Goal: Entertainment & Leisure: Consume media (video, audio)

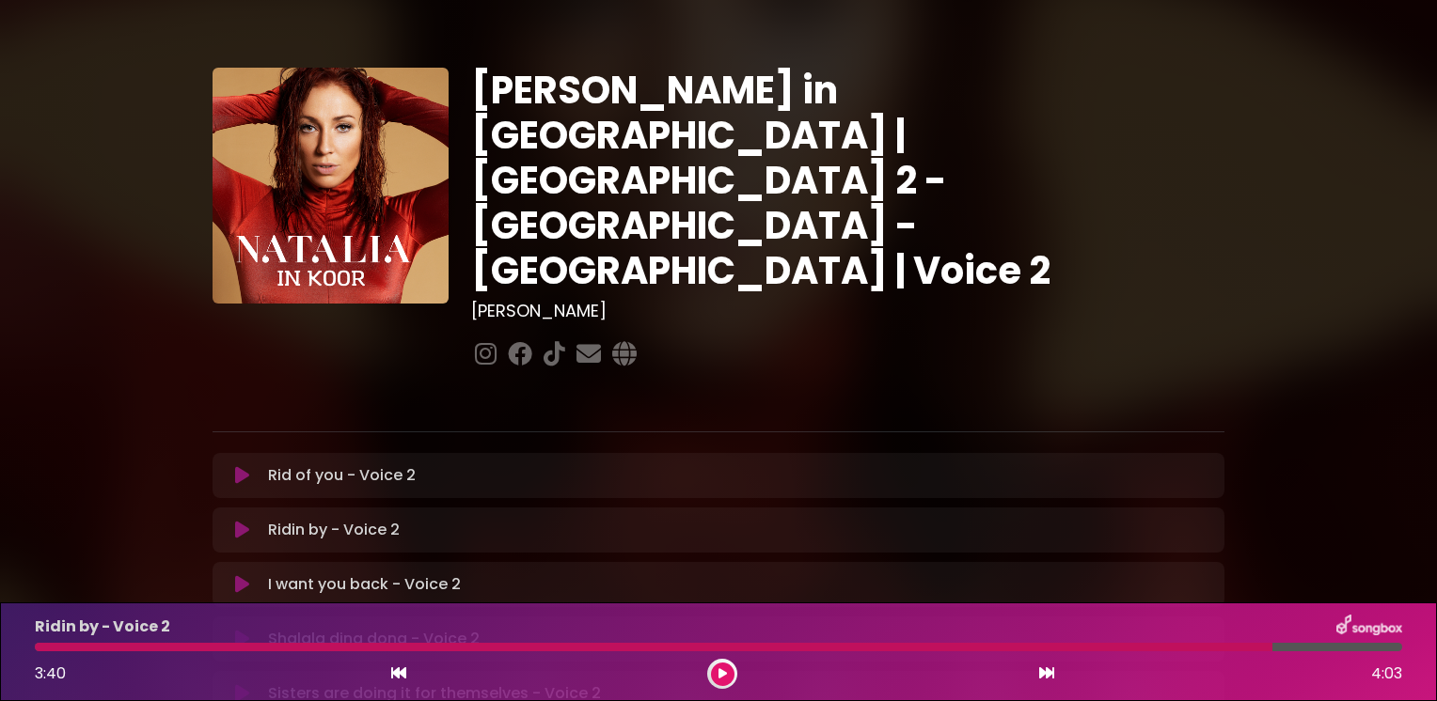
click at [417, 573] on p "I want you back - Voice 2 Loading Track..." at bounding box center [364, 584] width 193 height 23
click at [235, 575] on icon at bounding box center [242, 584] width 14 height 19
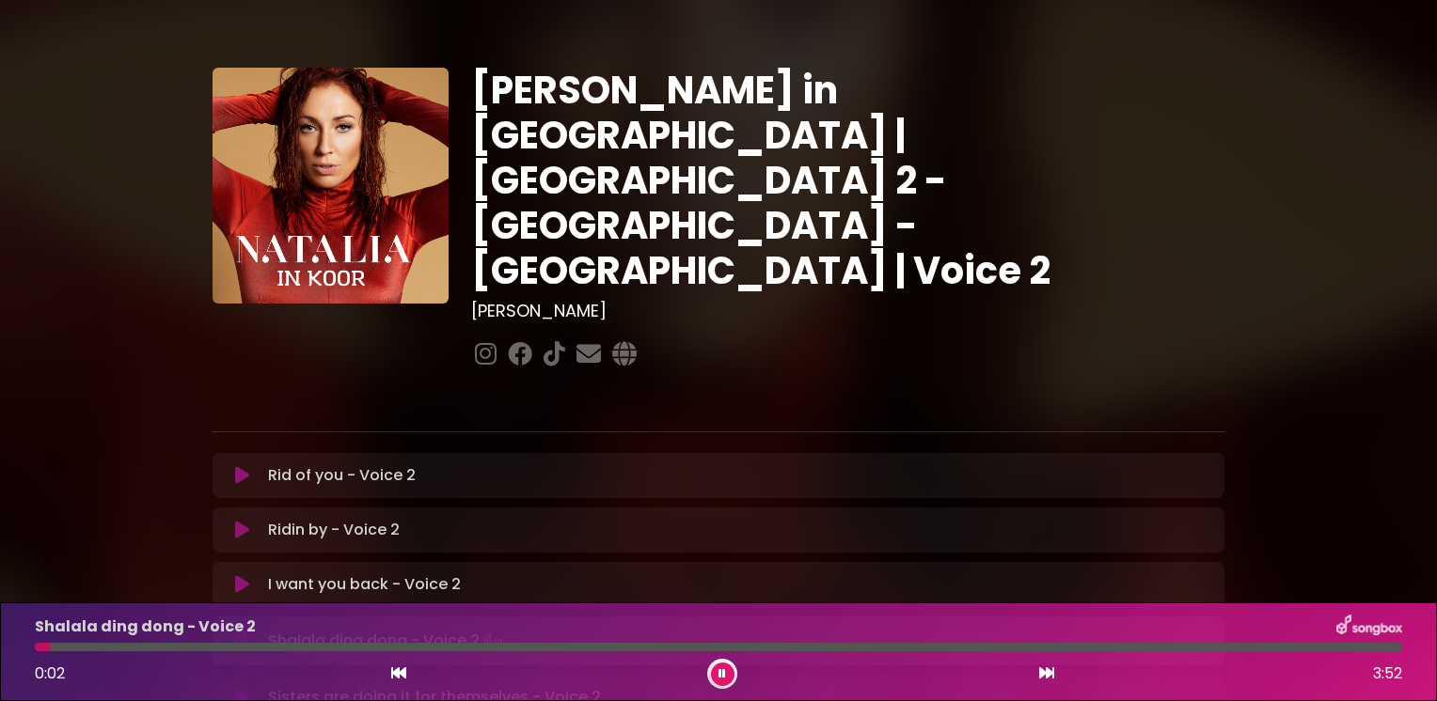
click at [340, 573] on p "I want you back - Voice 2 Loading Track..." at bounding box center [364, 584] width 193 height 23
click at [241, 575] on icon at bounding box center [242, 584] width 14 height 19
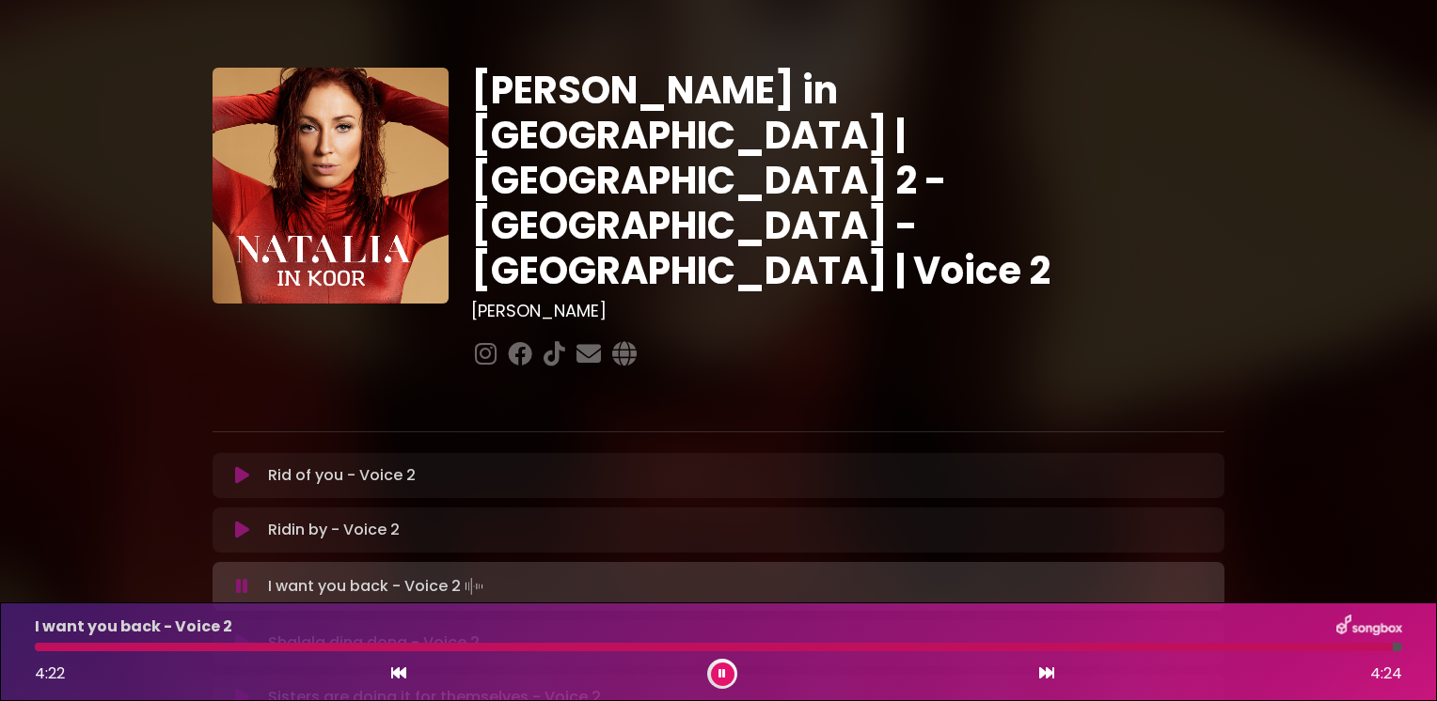
click at [239, 577] on icon at bounding box center [242, 586] width 12 height 19
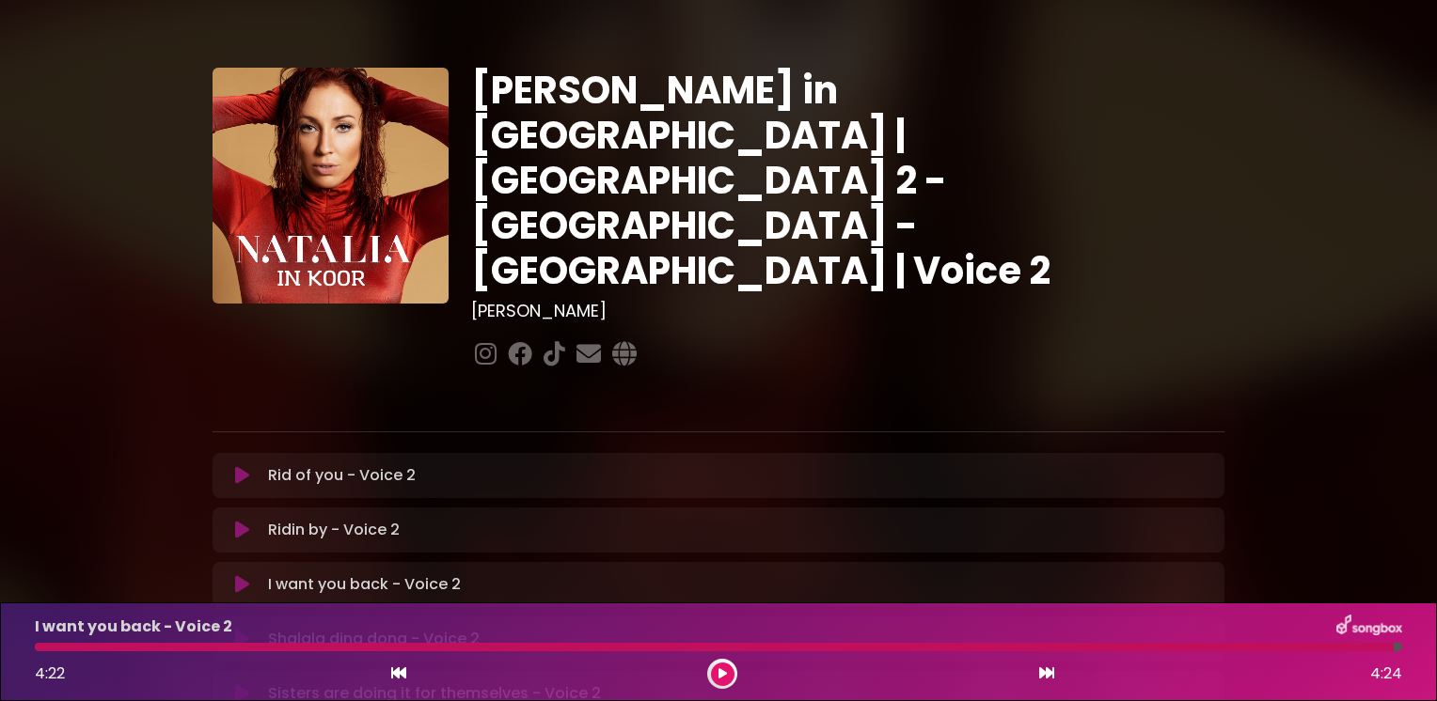
click at [239, 575] on icon at bounding box center [242, 584] width 14 height 19
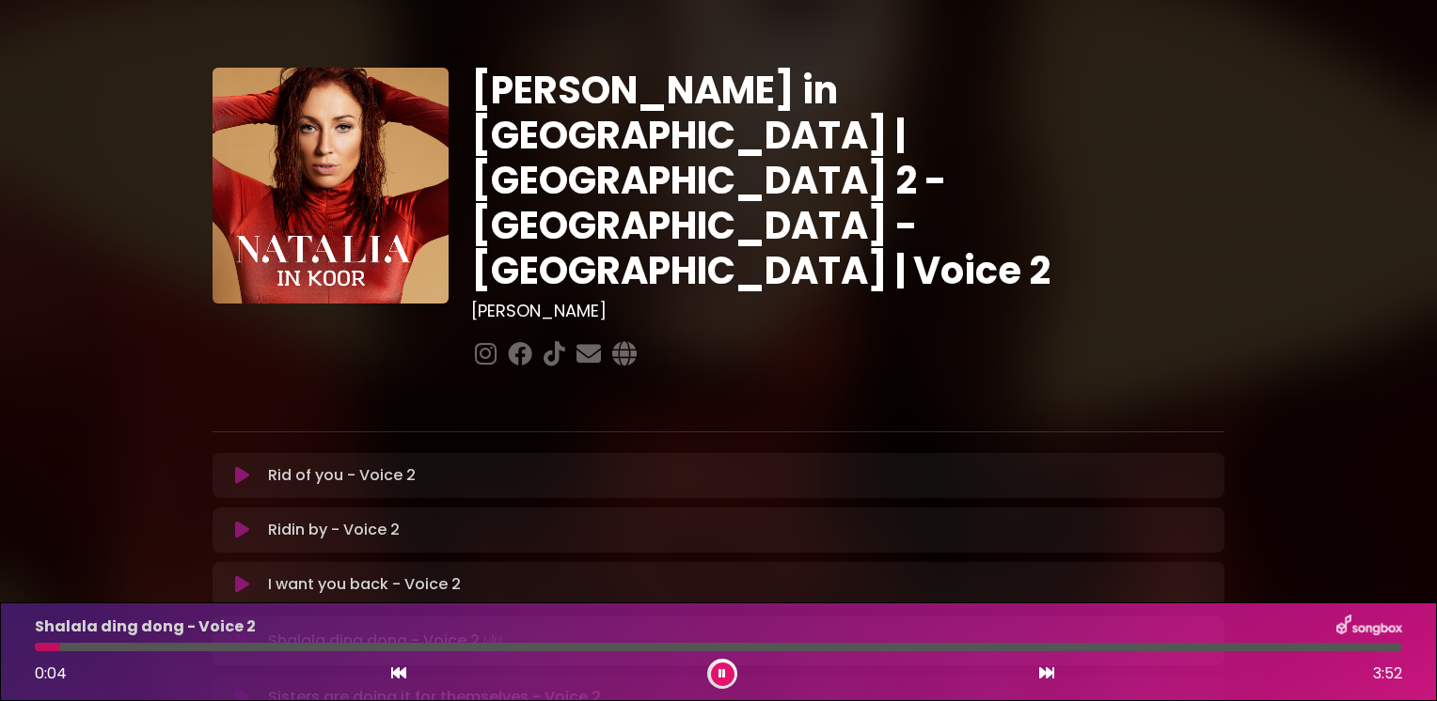
click at [237, 575] on icon at bounding box center [242, 584] width 14 height 19
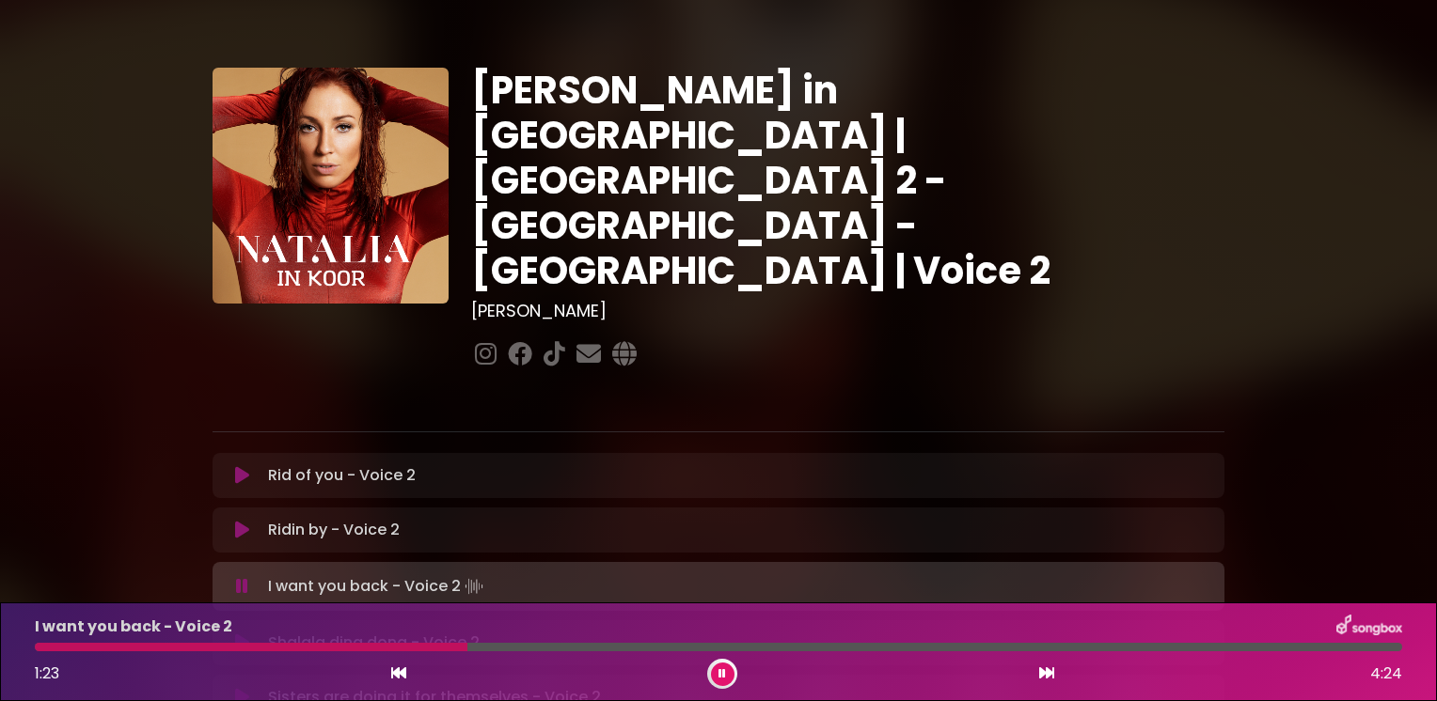
click at [243, 577] on icon at bounding box center [242, 586] width 12 height 19
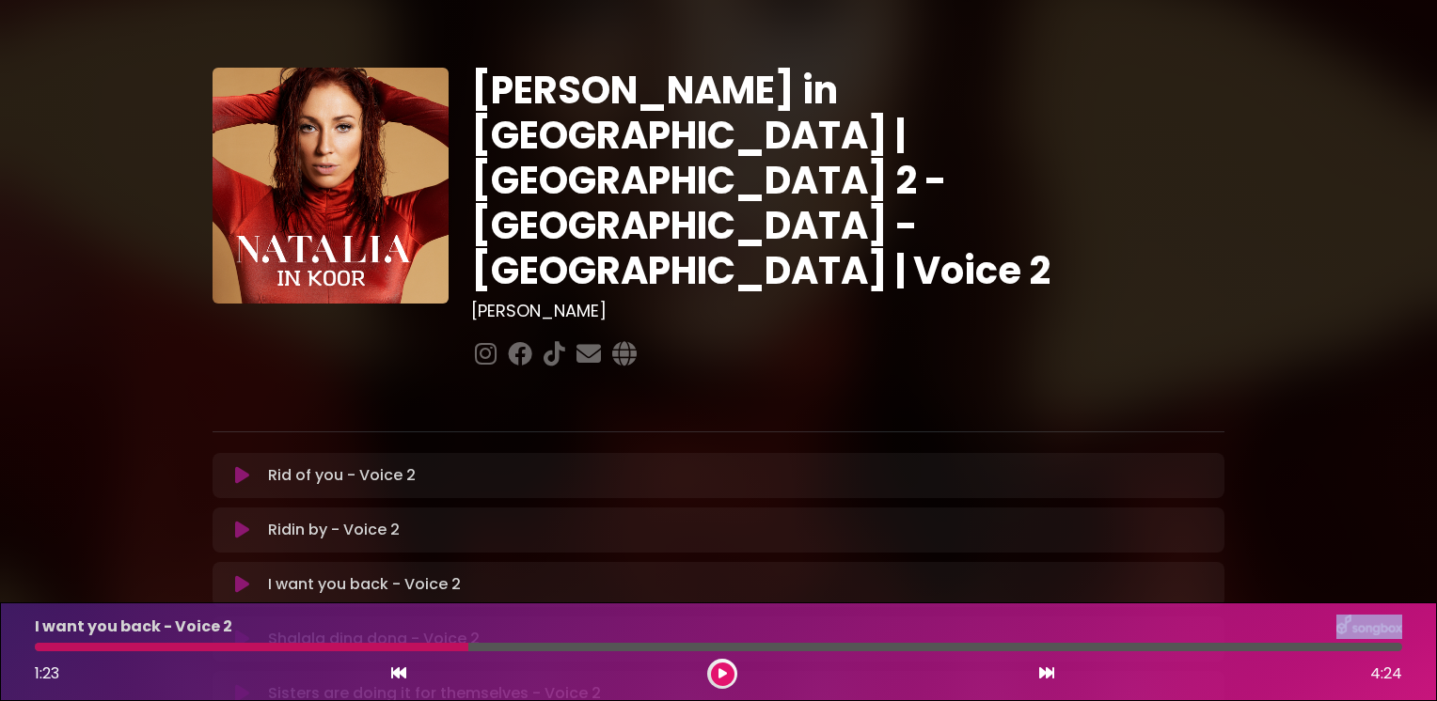
drag, startPoint x: 466, startPoint y: 643, endPoint x: 396, endPoint y: 638, distance: 70.7
click at [396, 638] on div "I want you back - Voice 2 1:23 4:24" at bounding box center [719, 652] width 1390 height 74
drag, startPoint x: 396, startPoint y: 638, endPoint x: 429, endPoint y: 647, distance: 34.0
click at [429, 647] on div at bounding box center [251, 647] width 433 height 8
drag, startPoint x: 724, startPoint y: 675, endPoint x: 559, endPoint y: 649, distance: 166.6
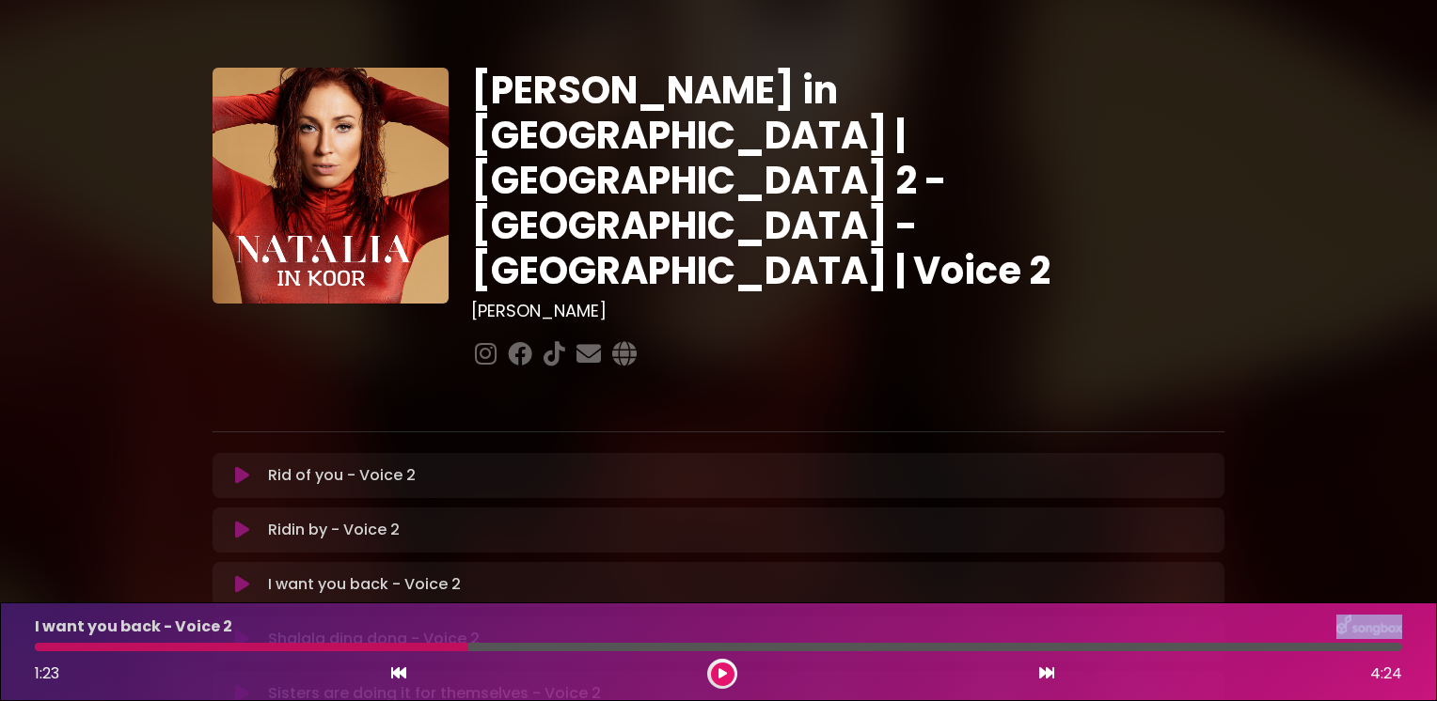
click at [722, 675] on icon at bounding box center [722, 673] width 8 height 11
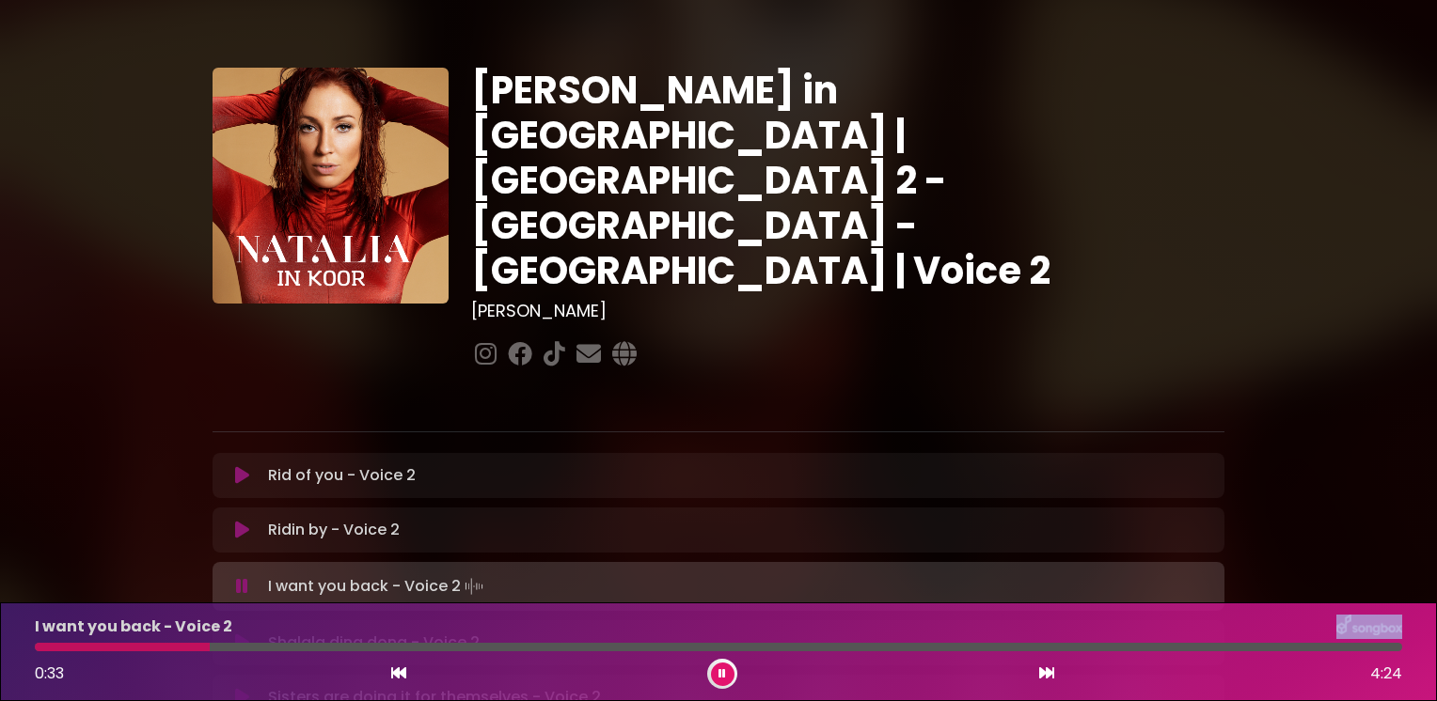
click at [209, 648] on div at bounding box center [122, 647] width 175 height 8
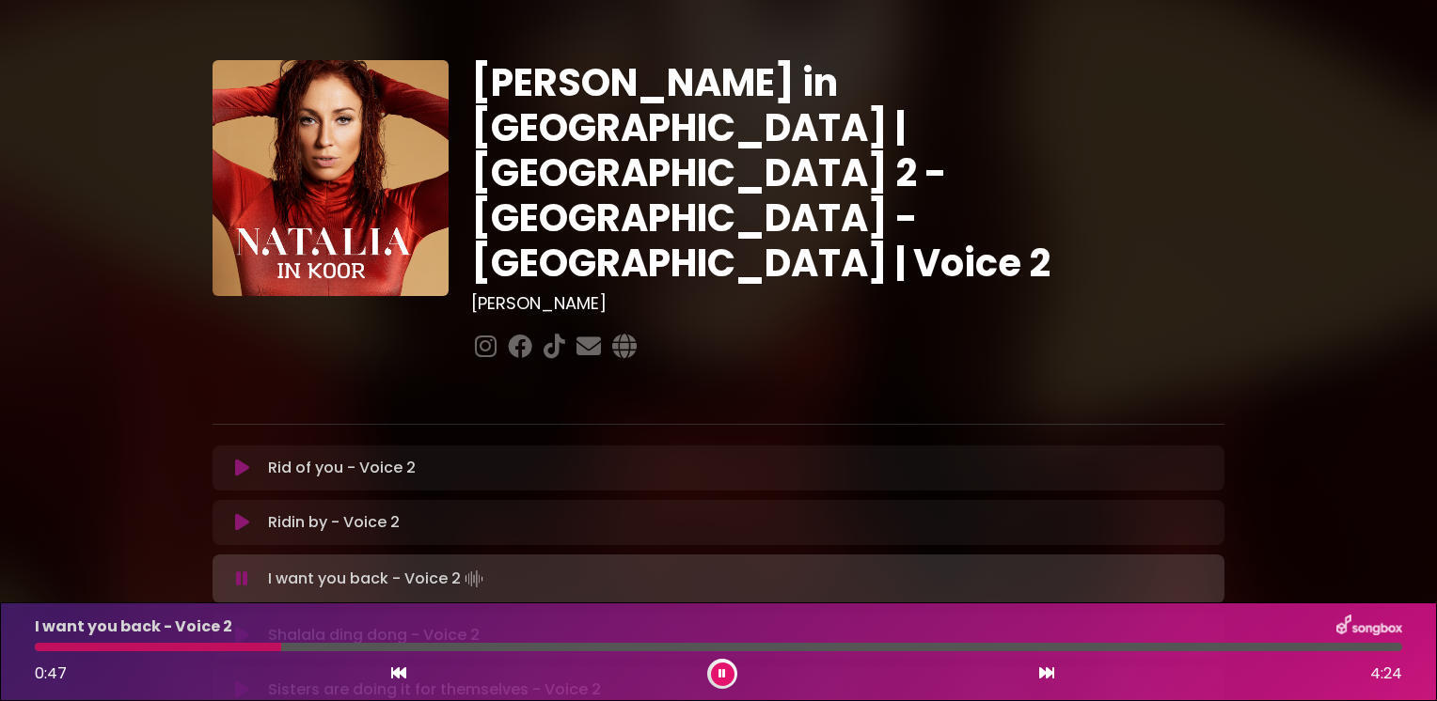
scroll to position [6, 0]
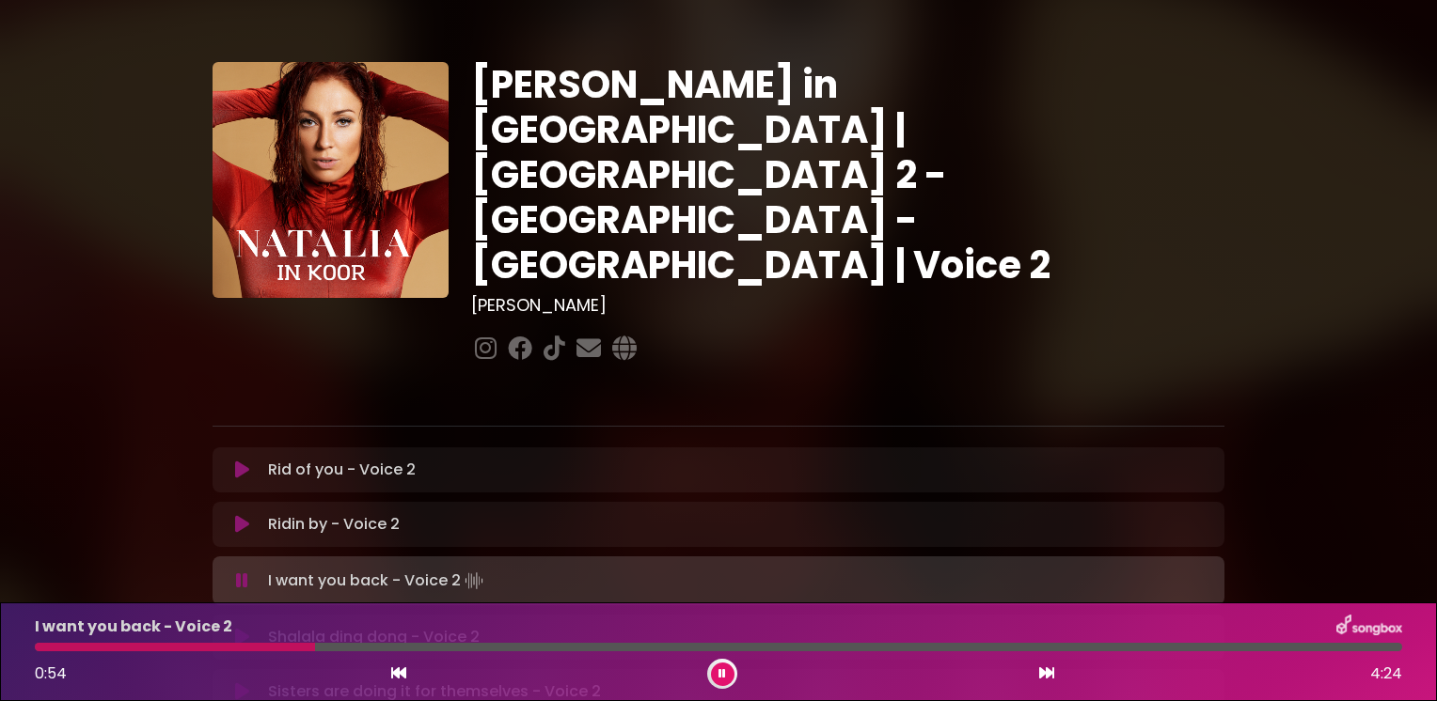
drag, startPoint x: 453, startPoint y: 649, endPoint x: 312, endPoint y: 649, distance: 141.0
click at [312, 649] on div at bounding box center [175, 647] width 280 height 8
click at [722, 675] on icon at bounding box center [722, 673] width 8 height 11
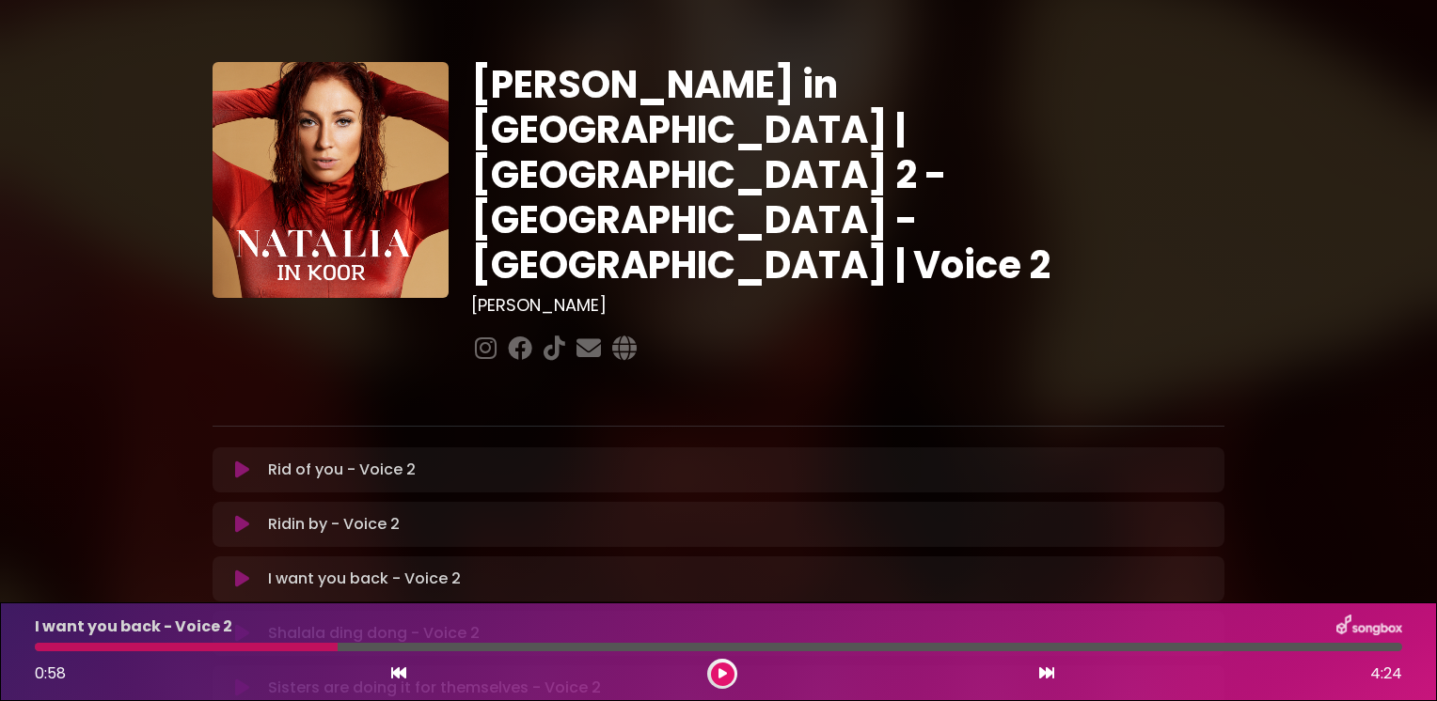
drag, startPoint x: 722, startPoint y: 670, endPoint x: 470, endPoint y: 640, distance: 253.7
click at [706, 668] on div "0:58 4:24" at bounding box center [719, 674] width 1390 height 30
drag, startPoint x: 721, startPoint y: 673, endPoint x: 467, endPoint y: 642, distance: 255.7
click at [718, 672] on icon at bounding box center [722, 673] width 8 height 11
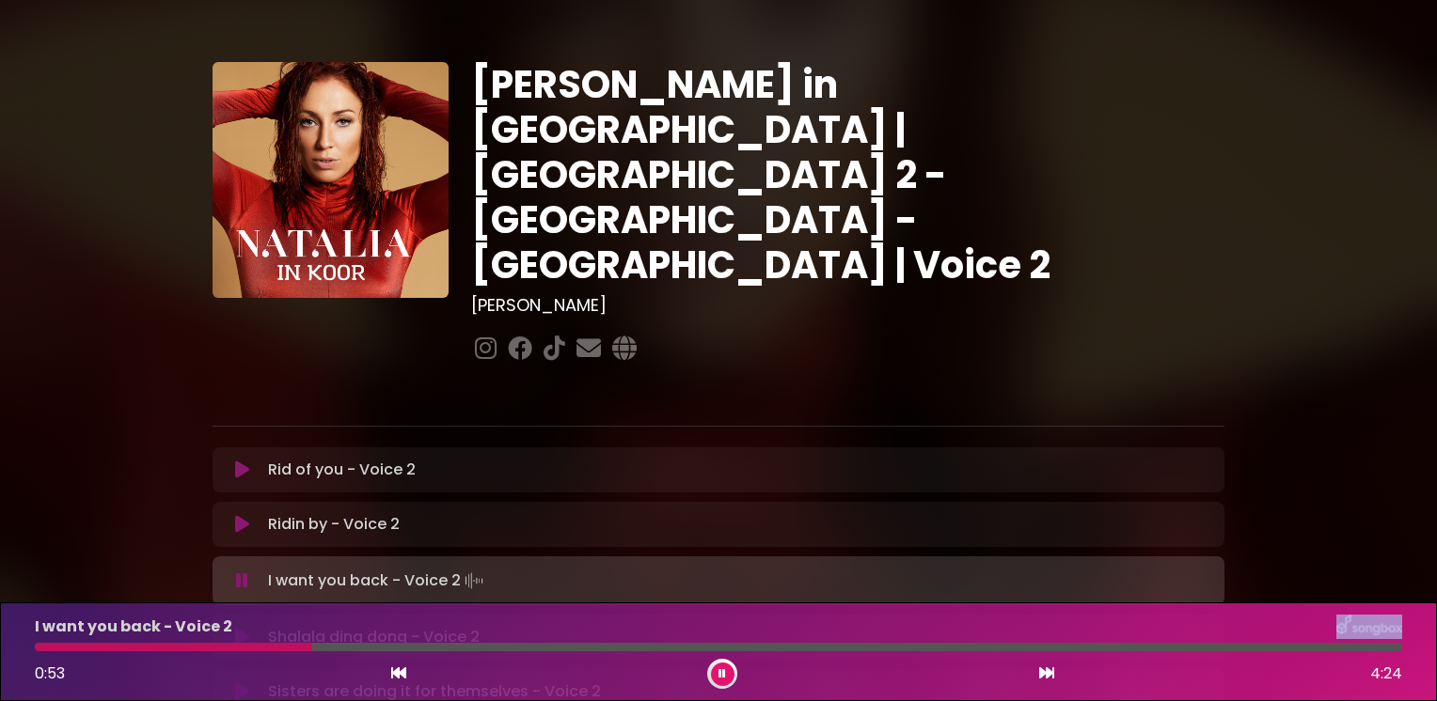
drag, startPoint x: 337, startPoint y: 649, endPoint x: 309, endPoint y: 641, distance: 28.3
click at [309, 641] on div "I want you back - Voice 2 0:53 4:24" at bounding box center [719, 652] width 1390 height 74
click at [726, 673] on button at bounding box center [723, 675] width 24 height 24
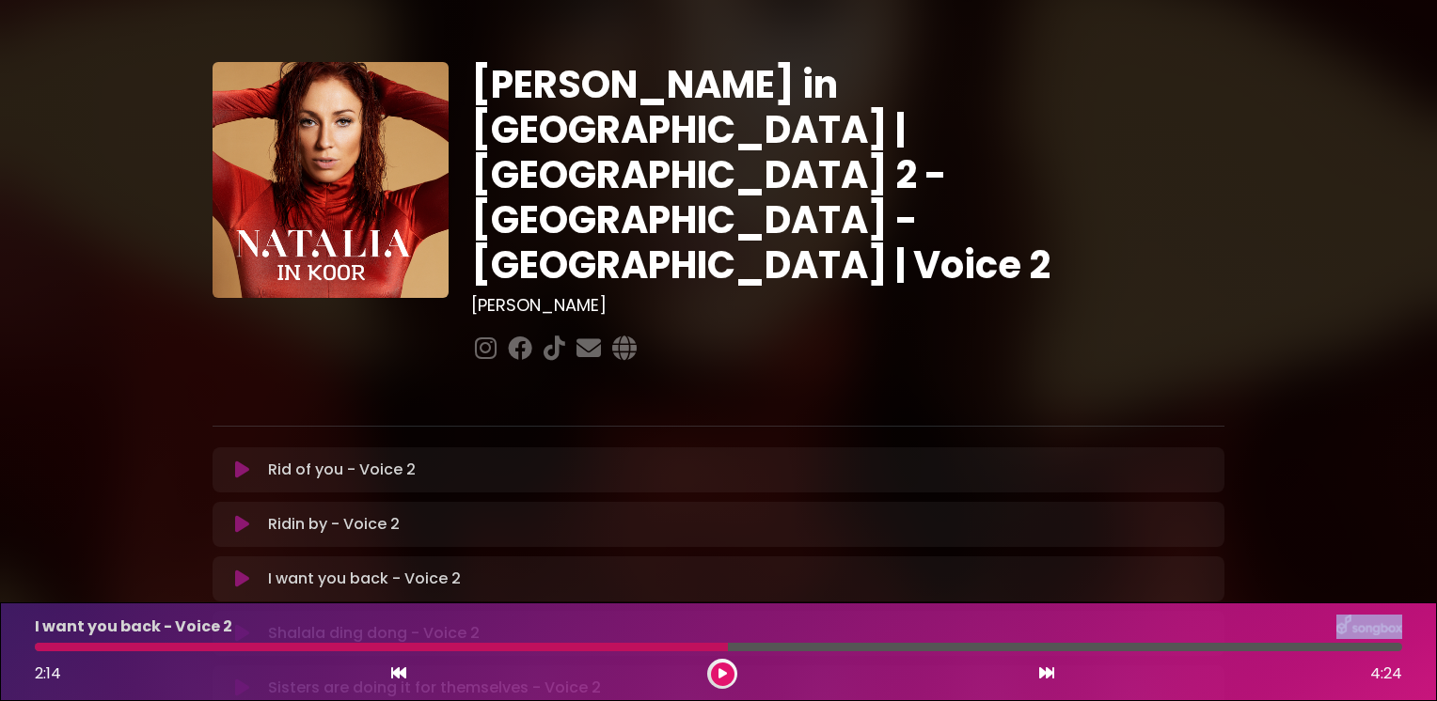
click at [719, 675] on icon at bounding box center [722, 673] width 8 height 11
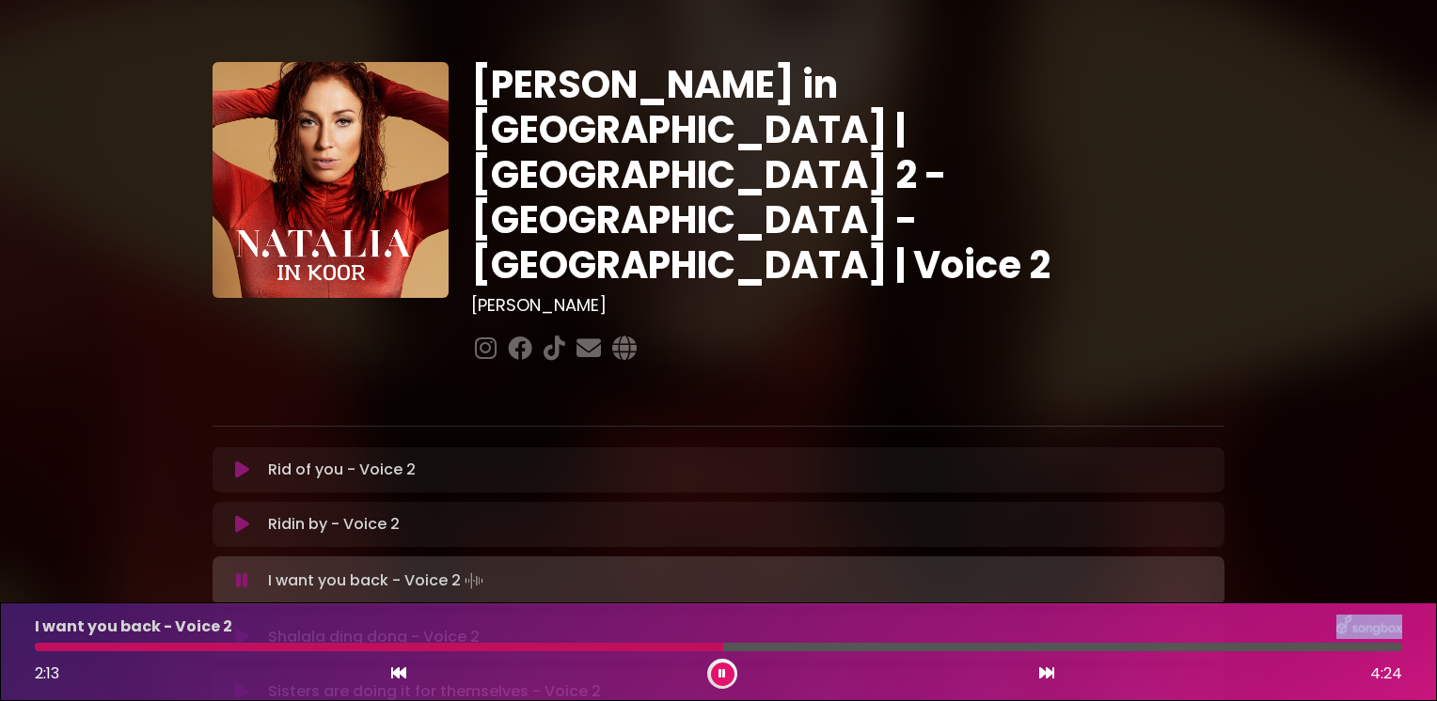
click at [722, 675] on icon at bounding box center [722, 673] width 8 height 11
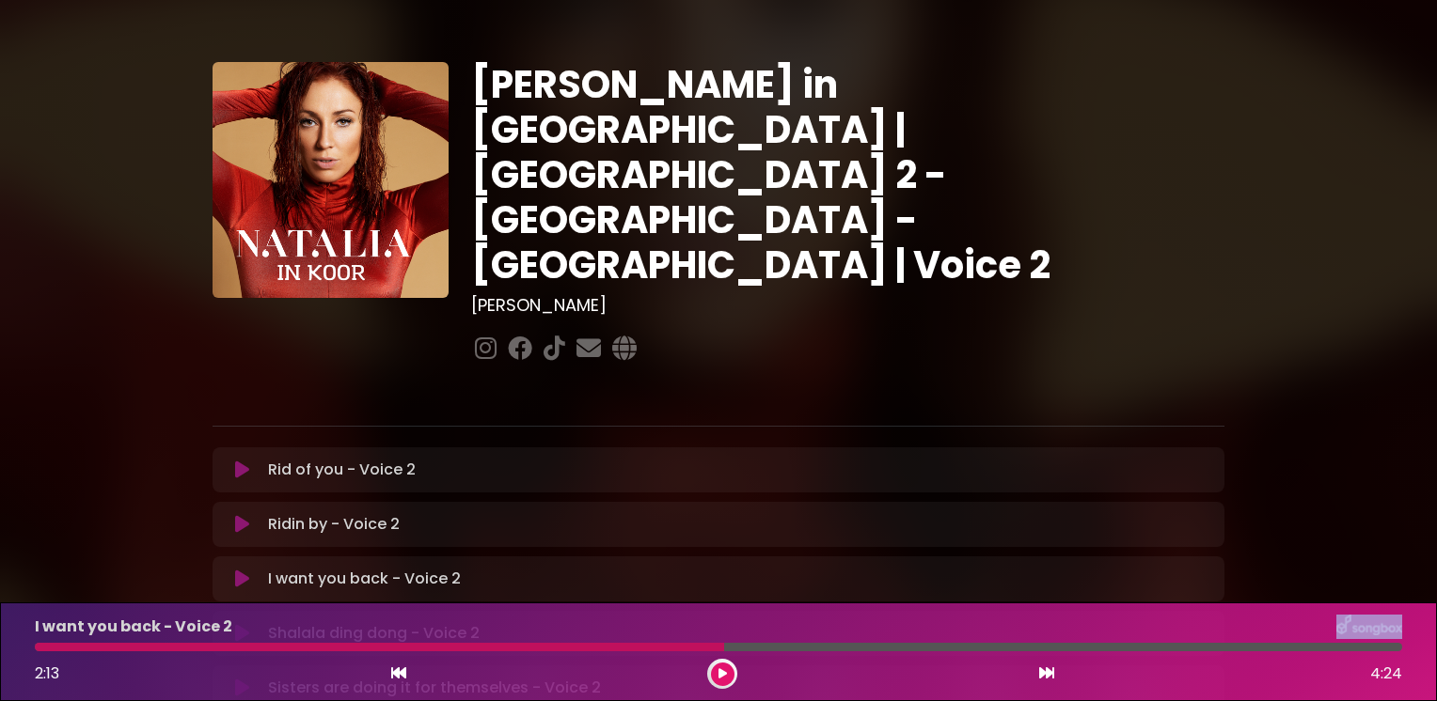
click at [722, 671] on icon at bounding box center [722, 673] width 8 height 11
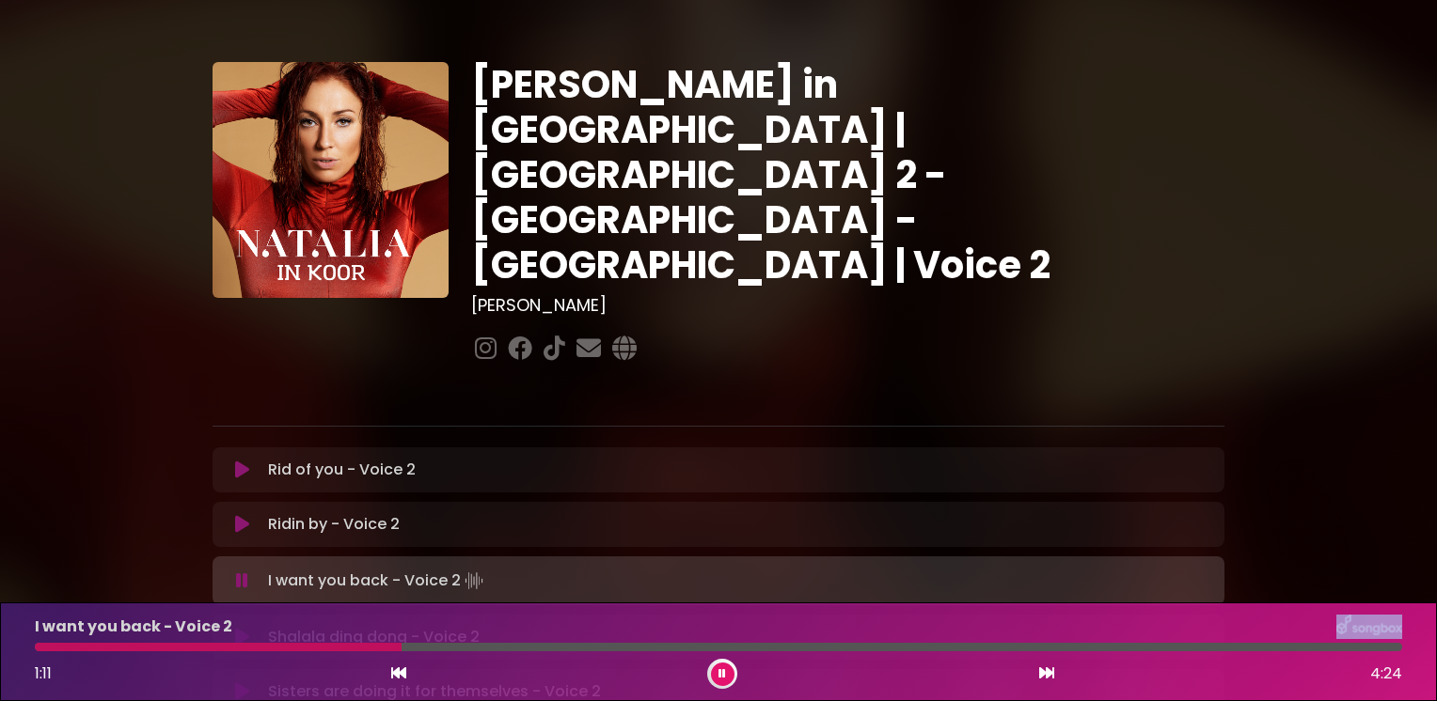
click at [400, 675] on icon at bounding box center [398, 673] width 15 height 15
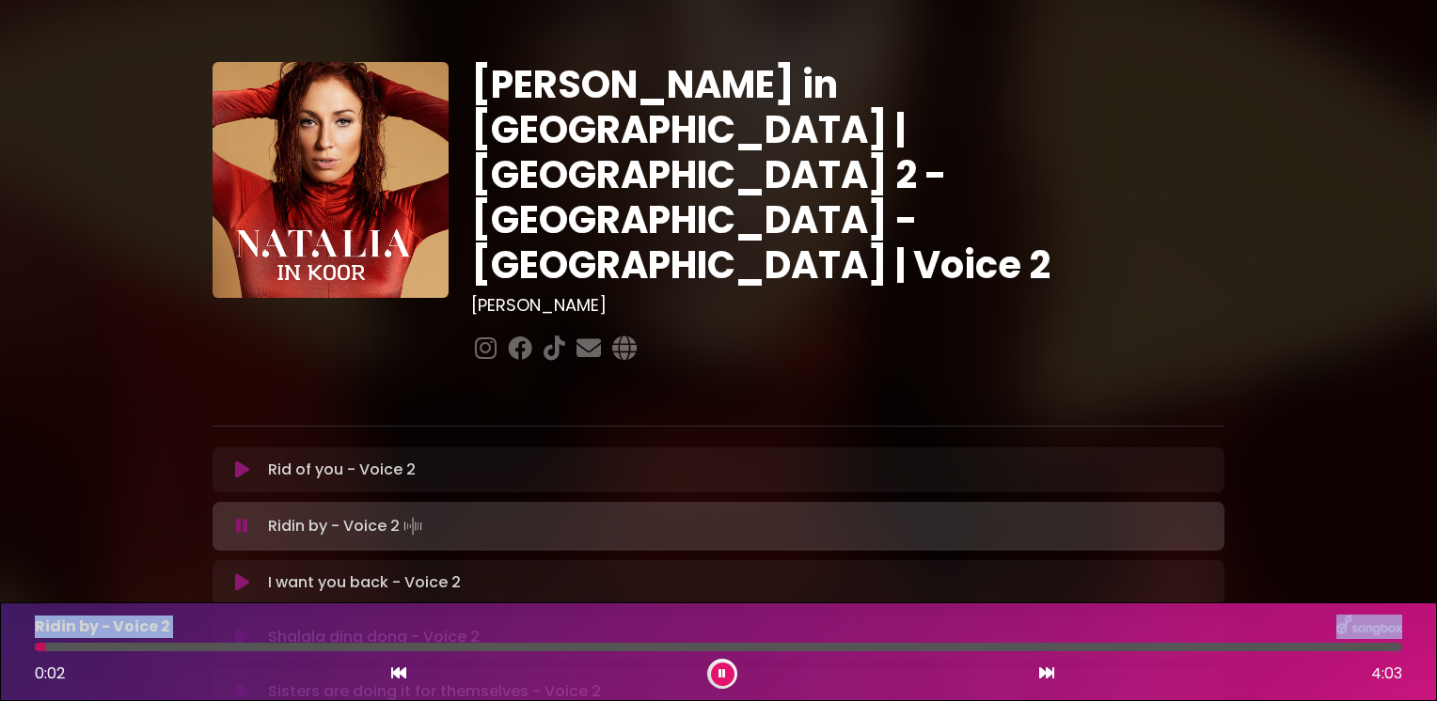
click at [237, 573] on icon at bounding box center [242, 582] width 14 height 19
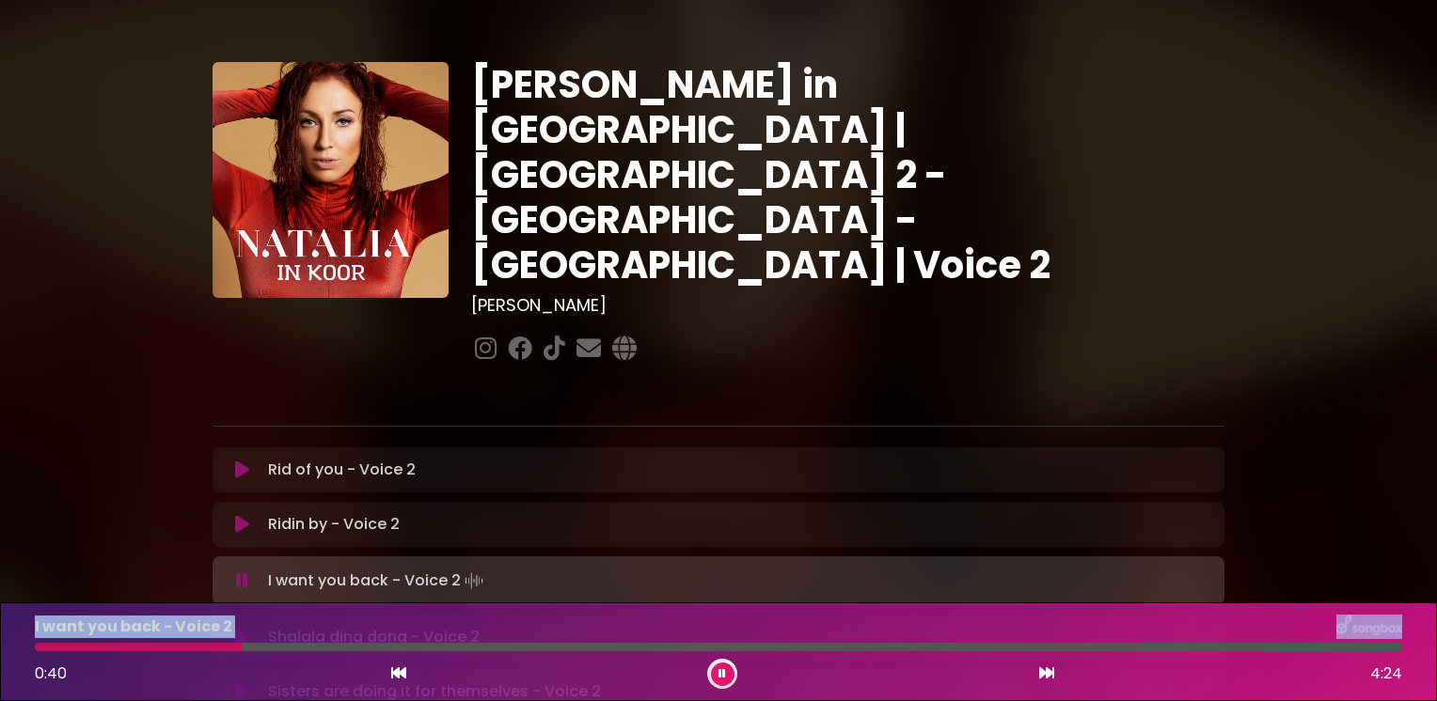
click at [241, 572] on icon at bounding box center [242, 581] width 12 height 19
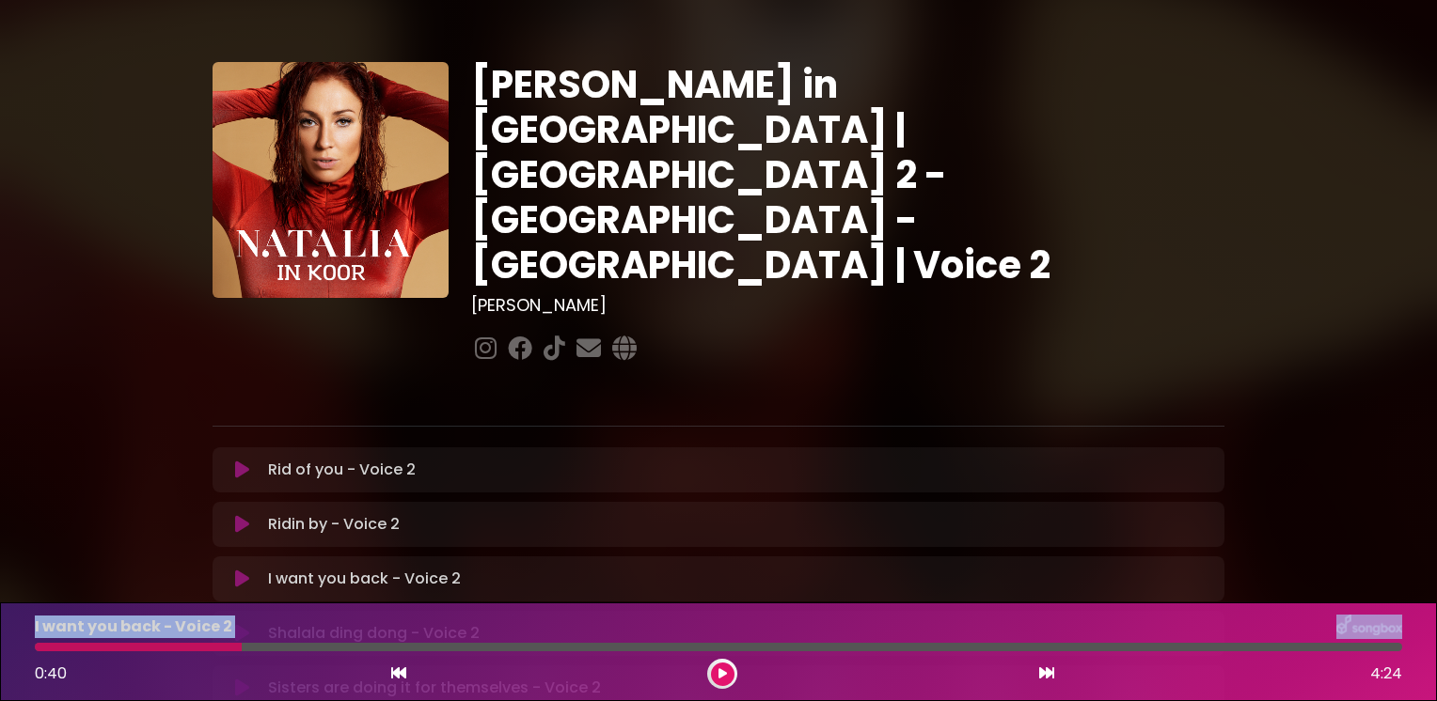
click at [720, 668] on icon at bounding box center [722, 673] width 8 height 11
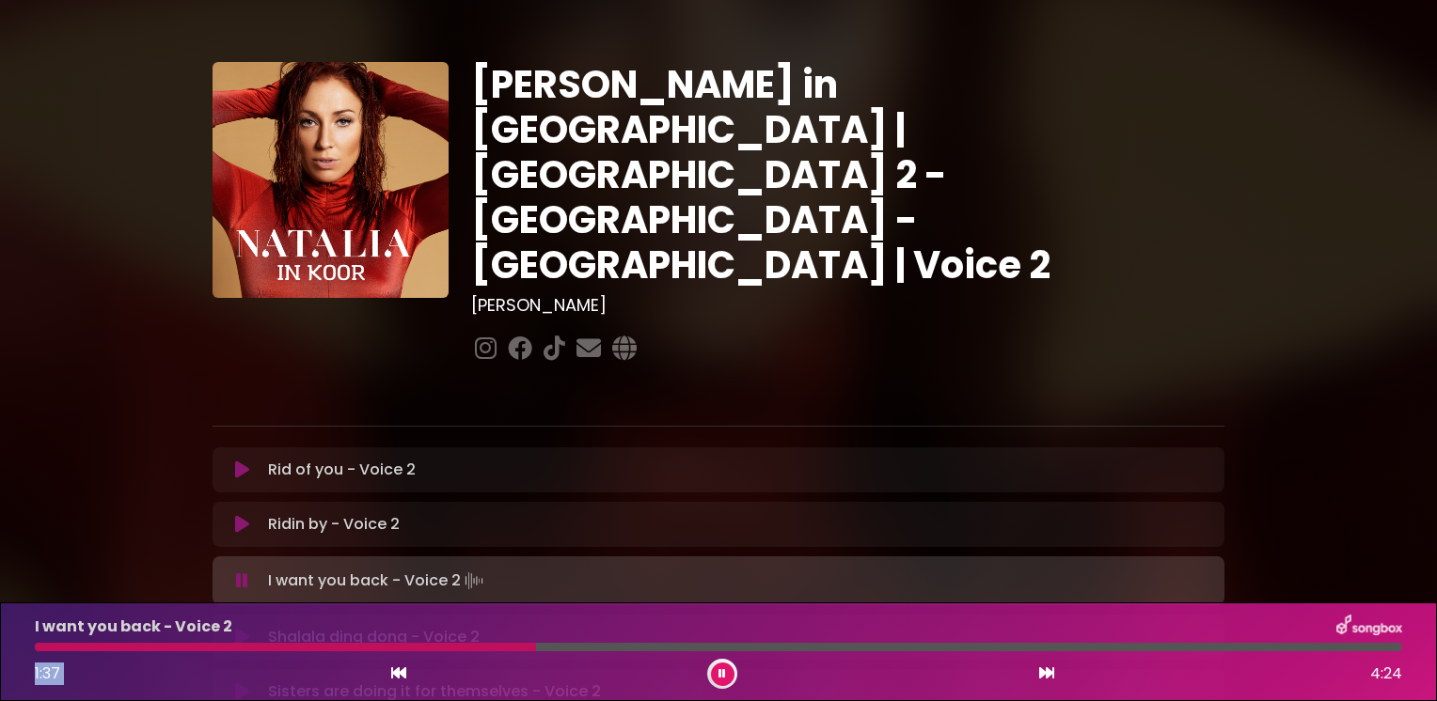
drag, startPoint x: 557, startPoint y: 656, endPoint x: 376, endPoint y: 642, distance: 181.1
click at [376, 642] on div "I want you back - Voice 2 1:37 4:24" at bounding box center [719, 652] width 1390 height 74
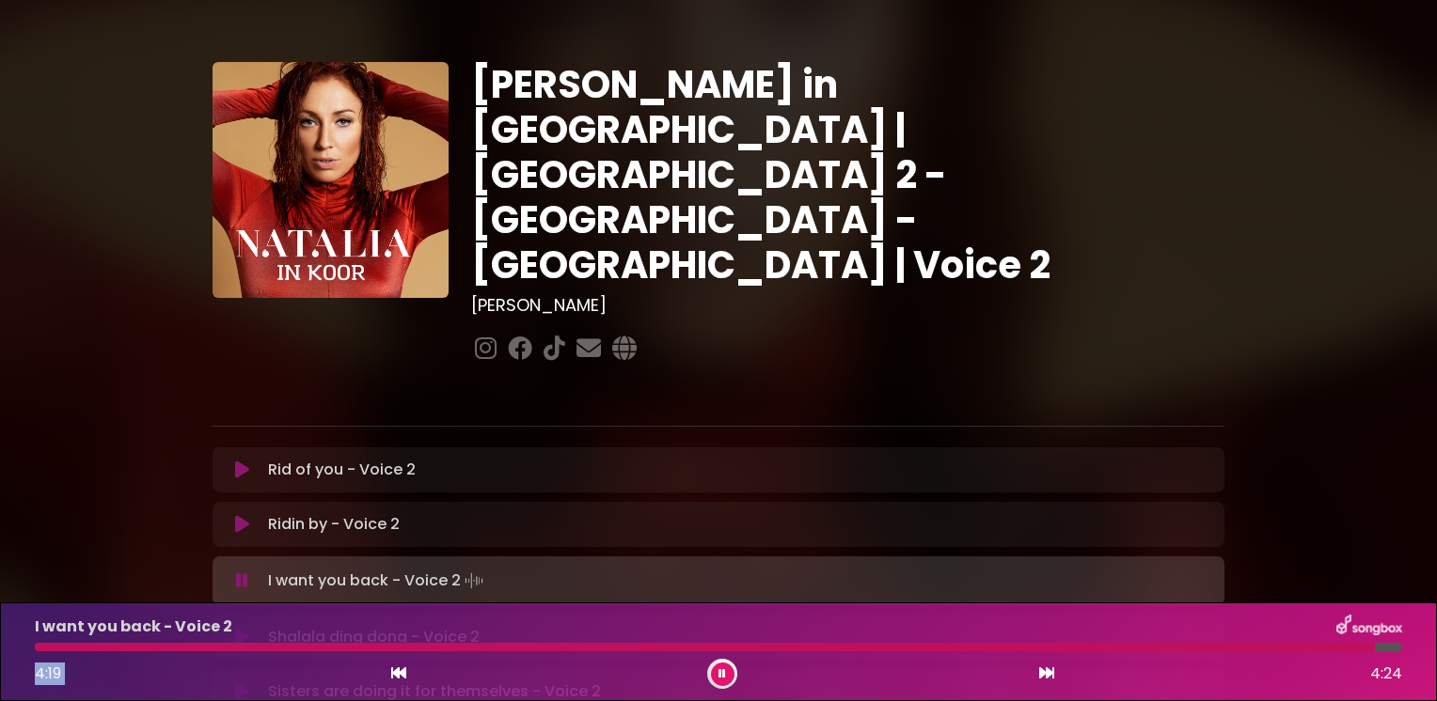
click at [237, 572] on icon at bounding box center [242, 581] width 12 height 19
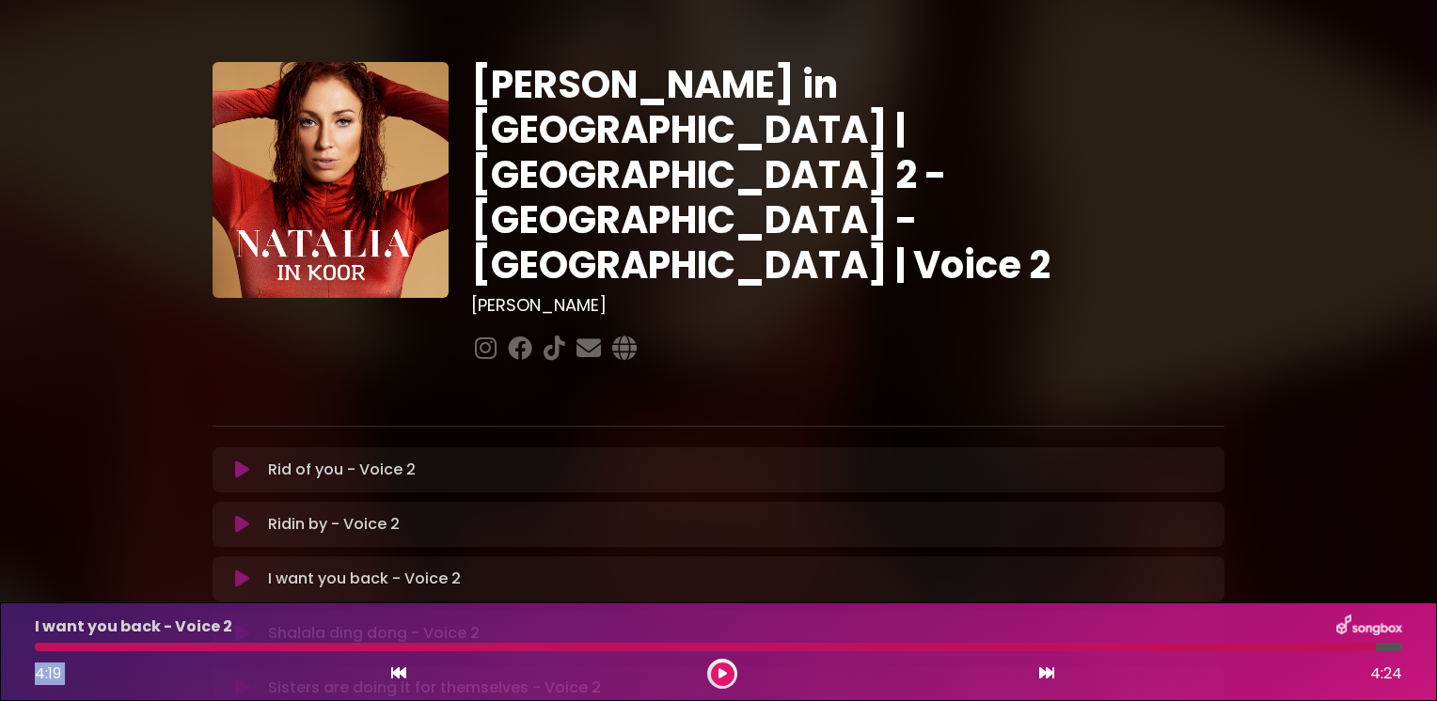
click at [715, 671] on button at bounding box center [723, 675] width 24 height 24
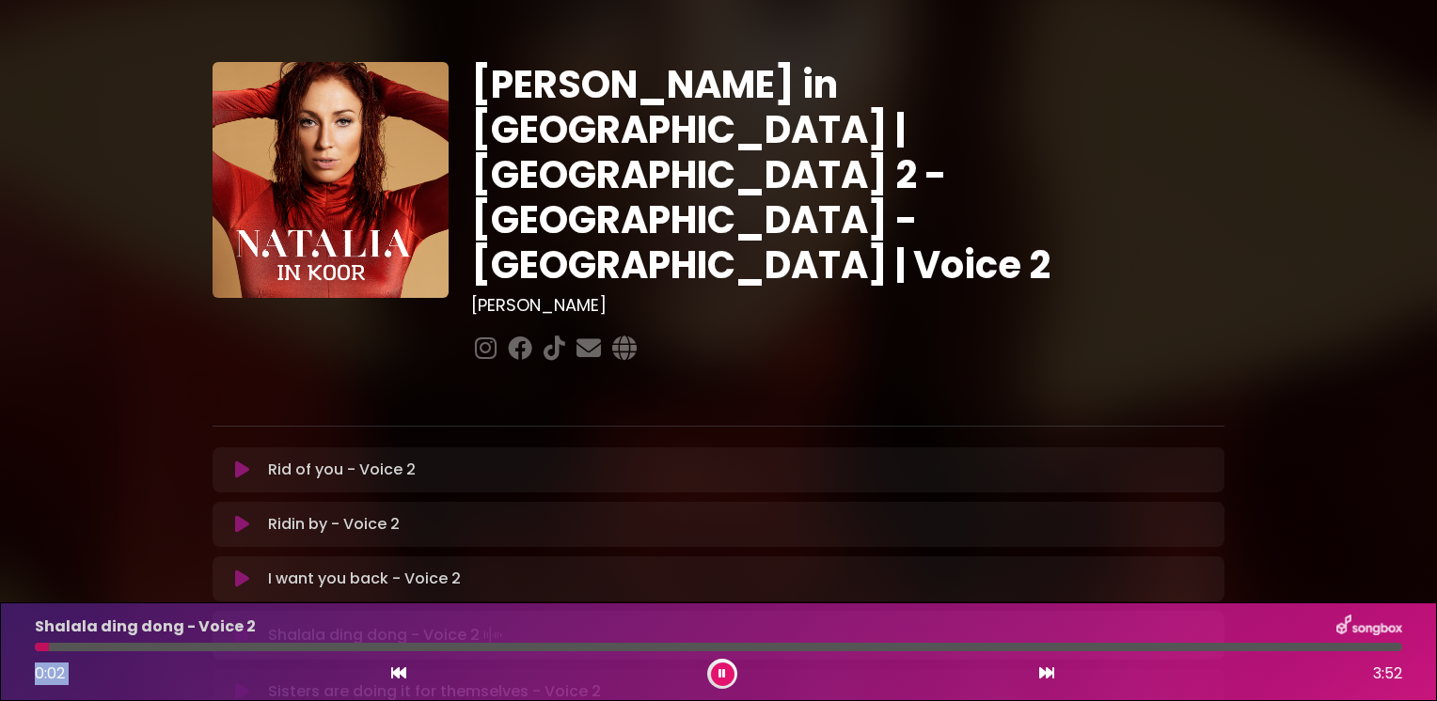
click at [242, 570] on icon at bounding box center [242, 579] width 14 height 19
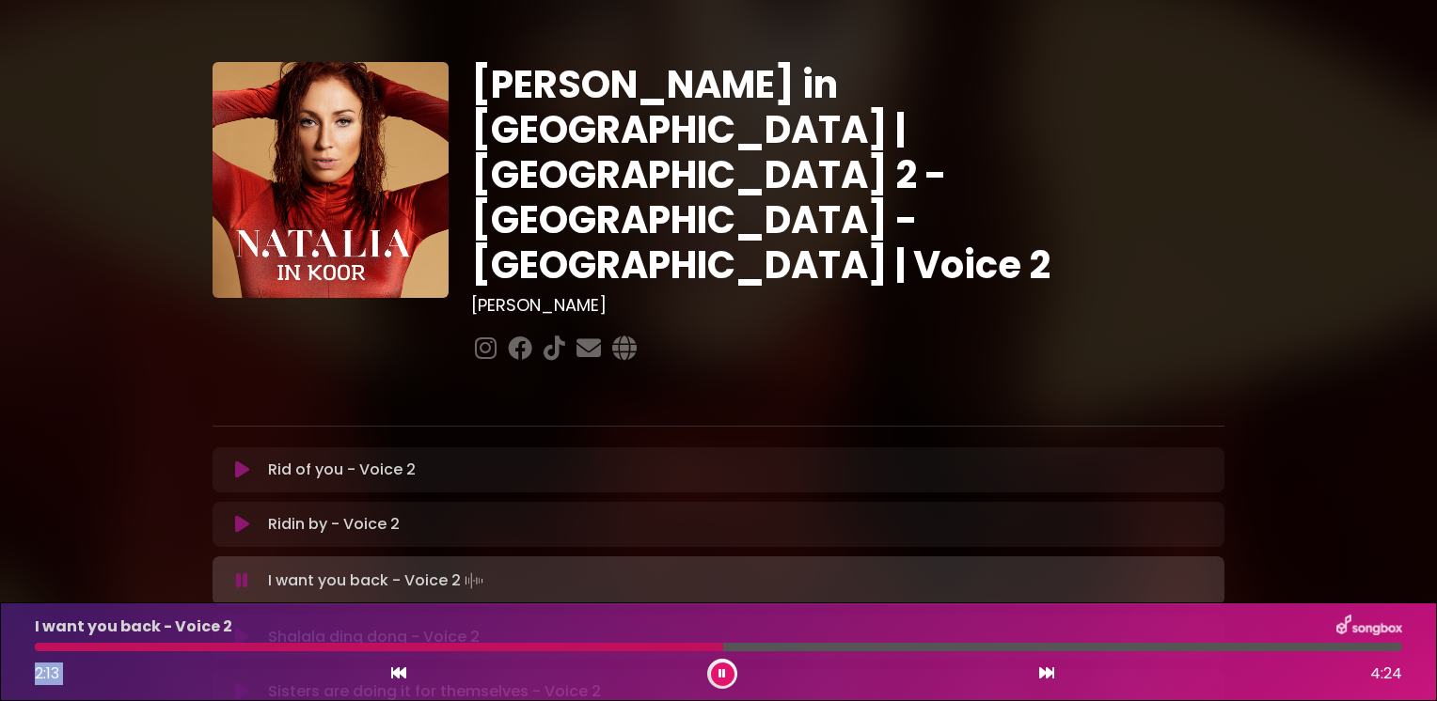
click at [722, 673] on icon at bounding box center [722, 673] width 8 height 11
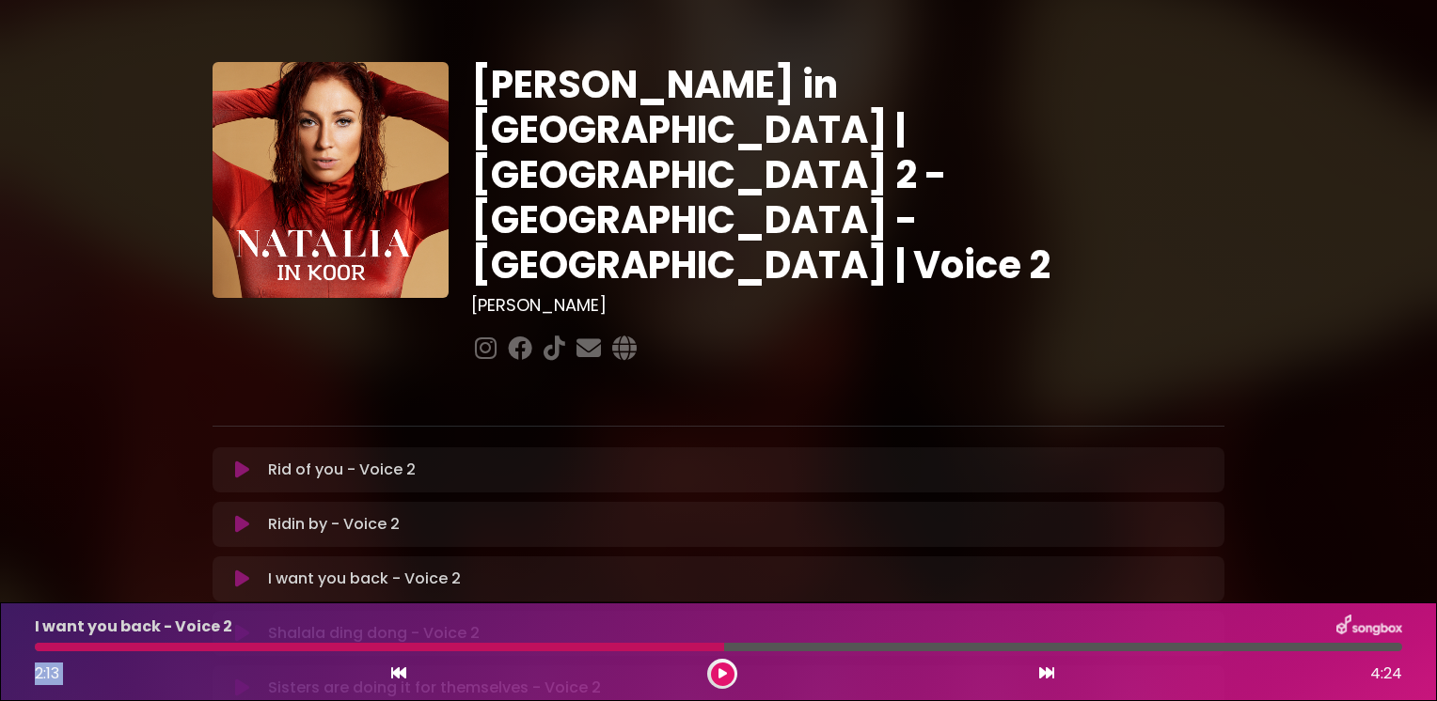
click at [720, 674] on icon at bounding box center [722, 673] width 8 height 11
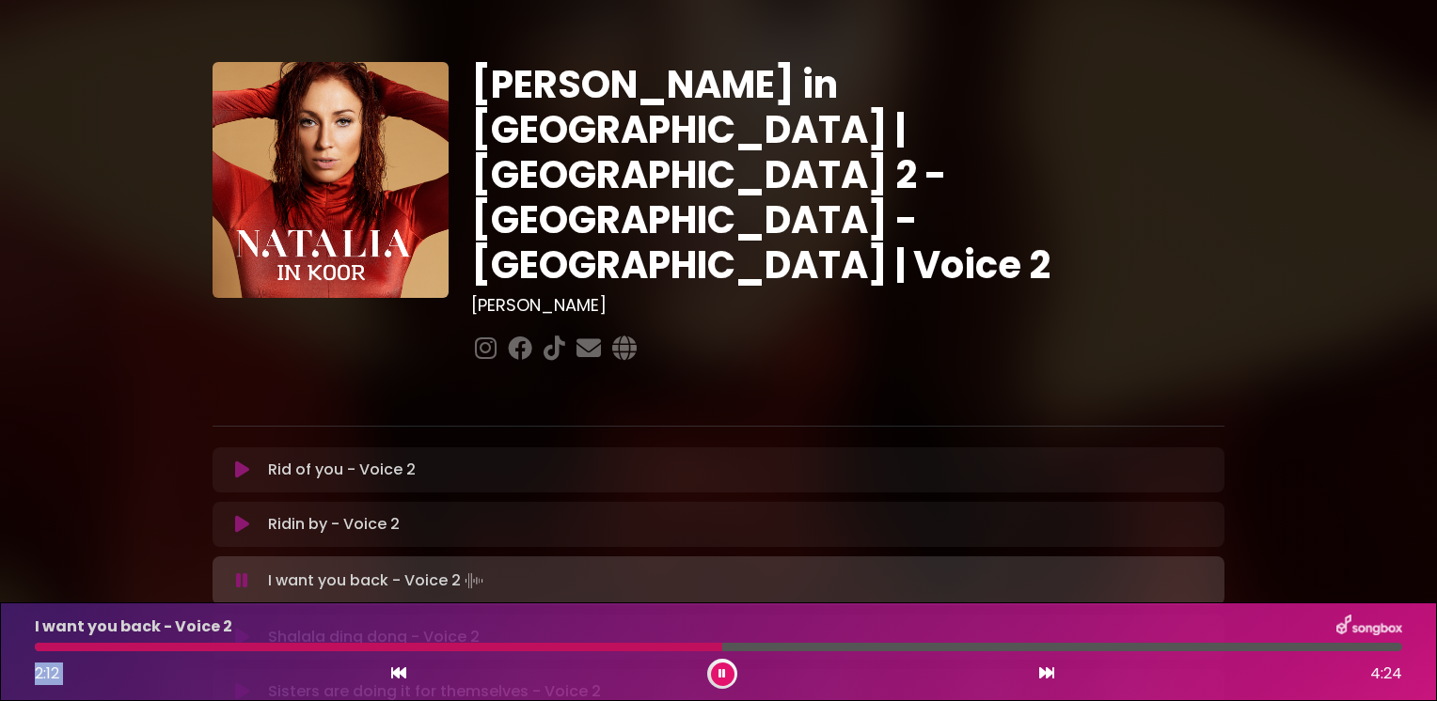
click at [721, 676] on icon at bounding box center [722, 673] width 8 height 11
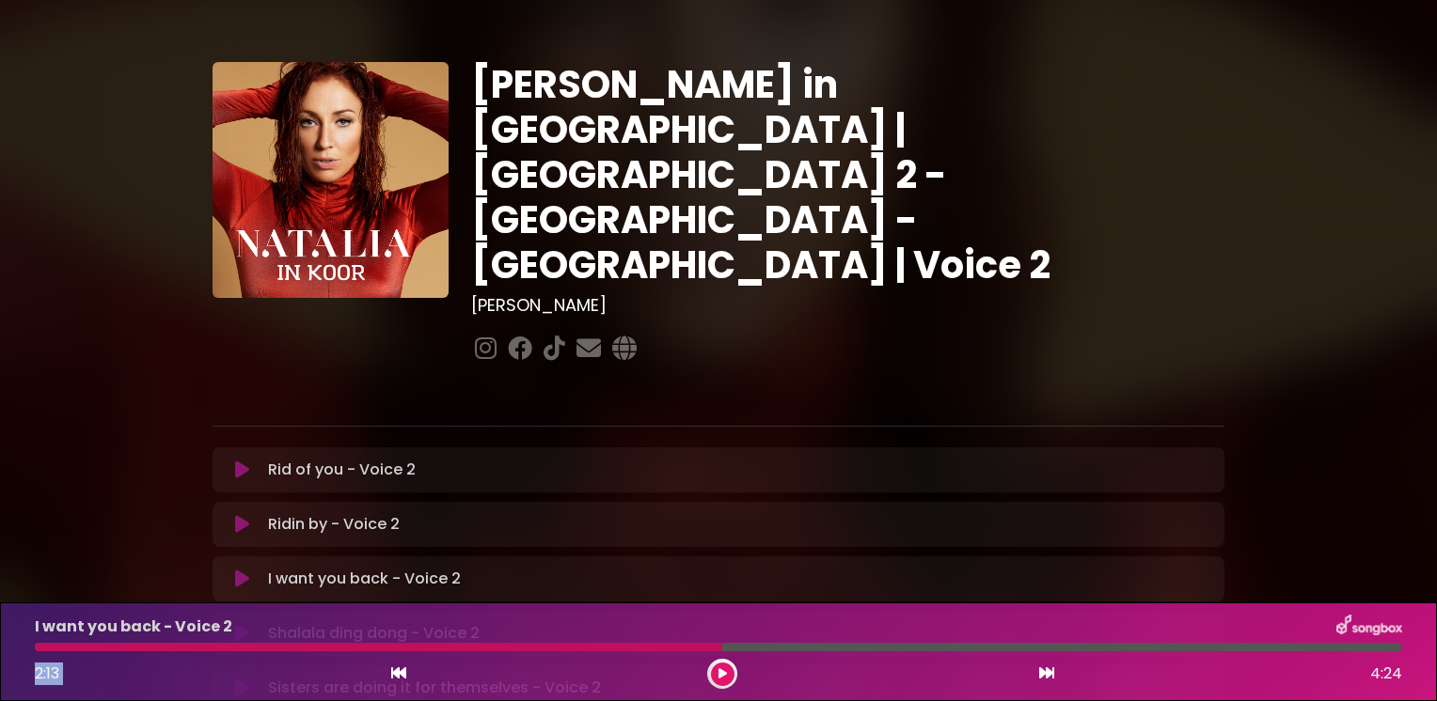
click at [726, 670] on button at bounding box center [723, 675] width 24 height 24
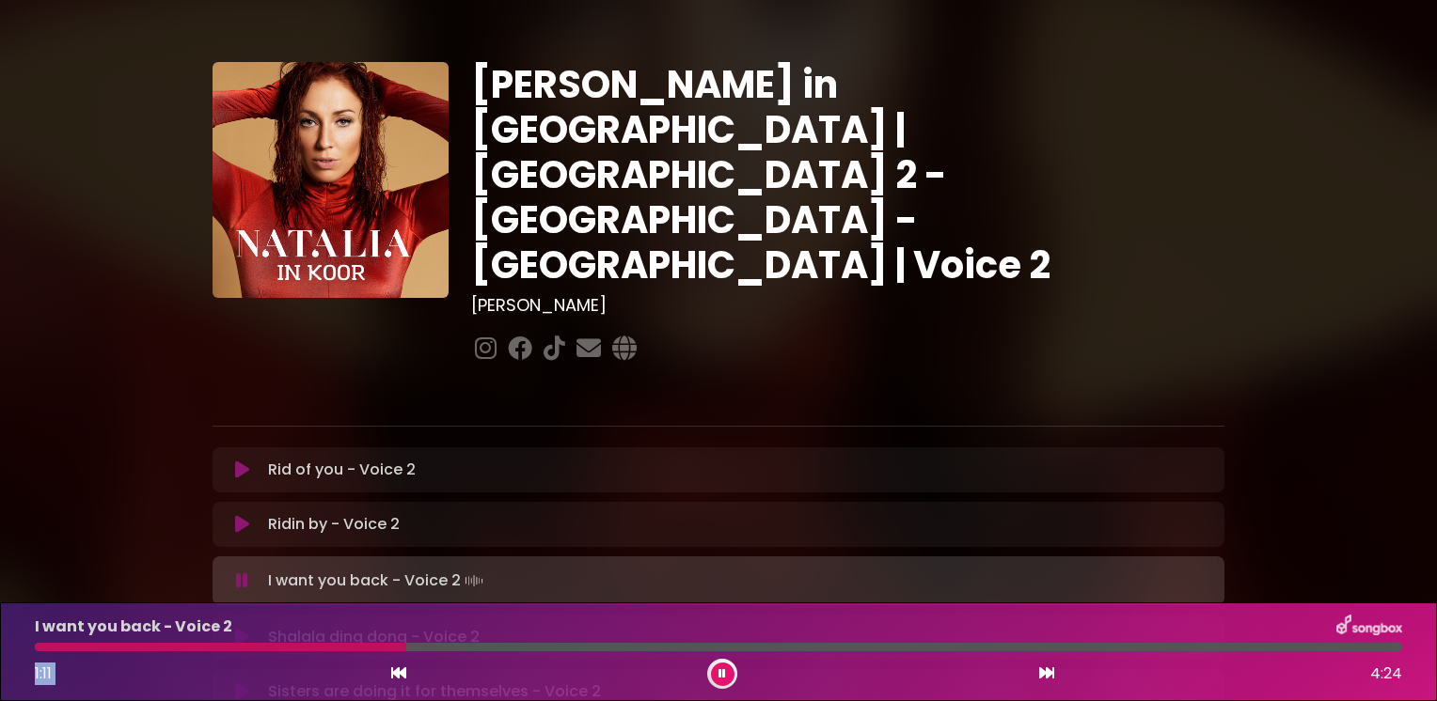
click at [404, 673] on icon at bounding box center [398, 673] width 15 height 15
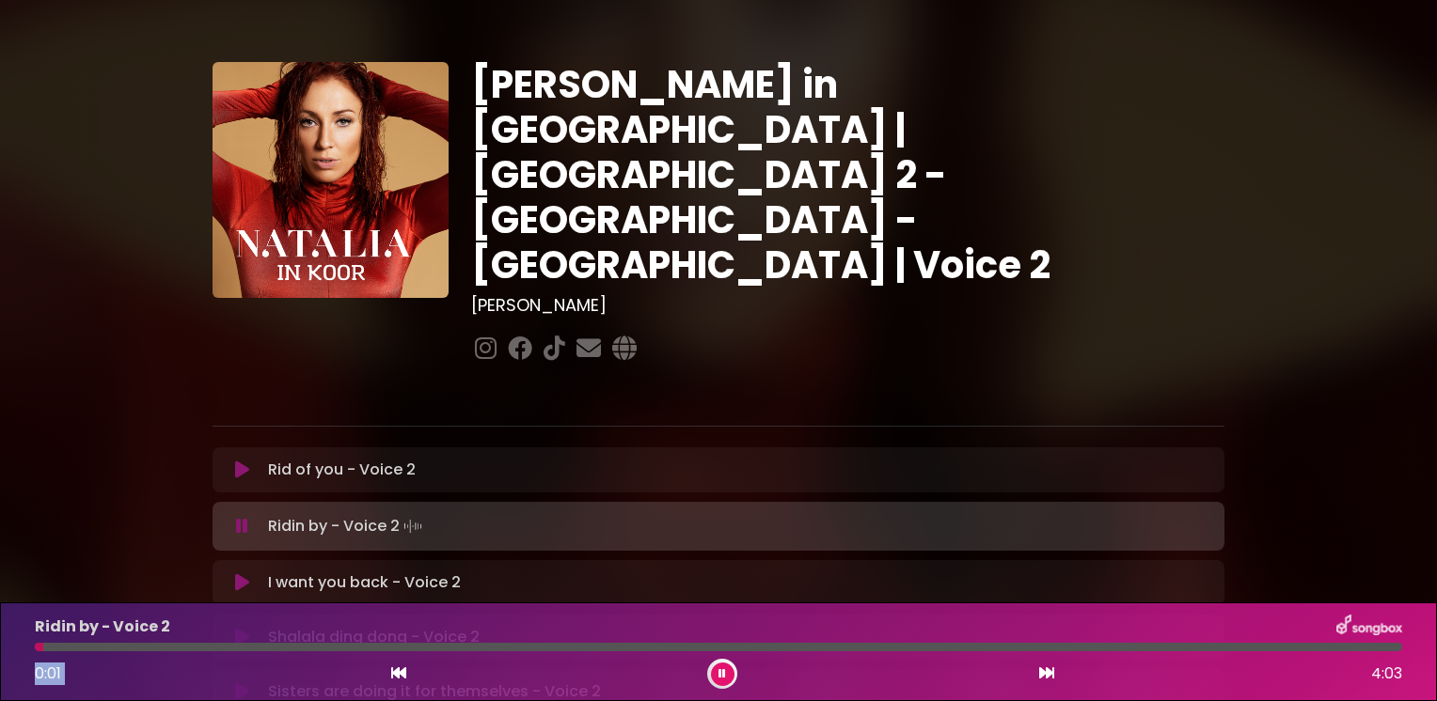
click at [244, 573] on icon at bounding box center [242, 582] width 14 height 19
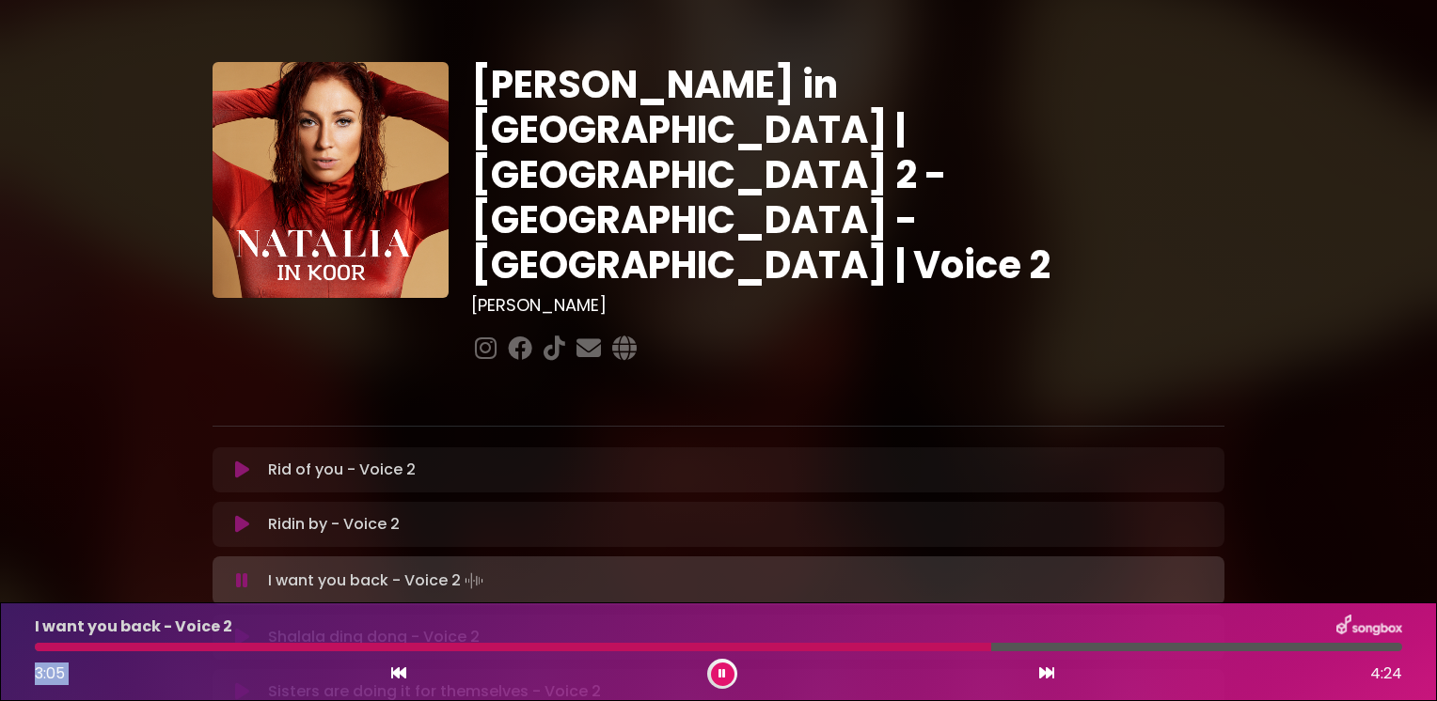
click at [458, 652] on div "I want you back - Voice 2 3:05 4:24" at bounding box center [719, 652] width 1390 height 74
click at [238, 572] on icon at bounding box center [242, 581] width 12 height 19
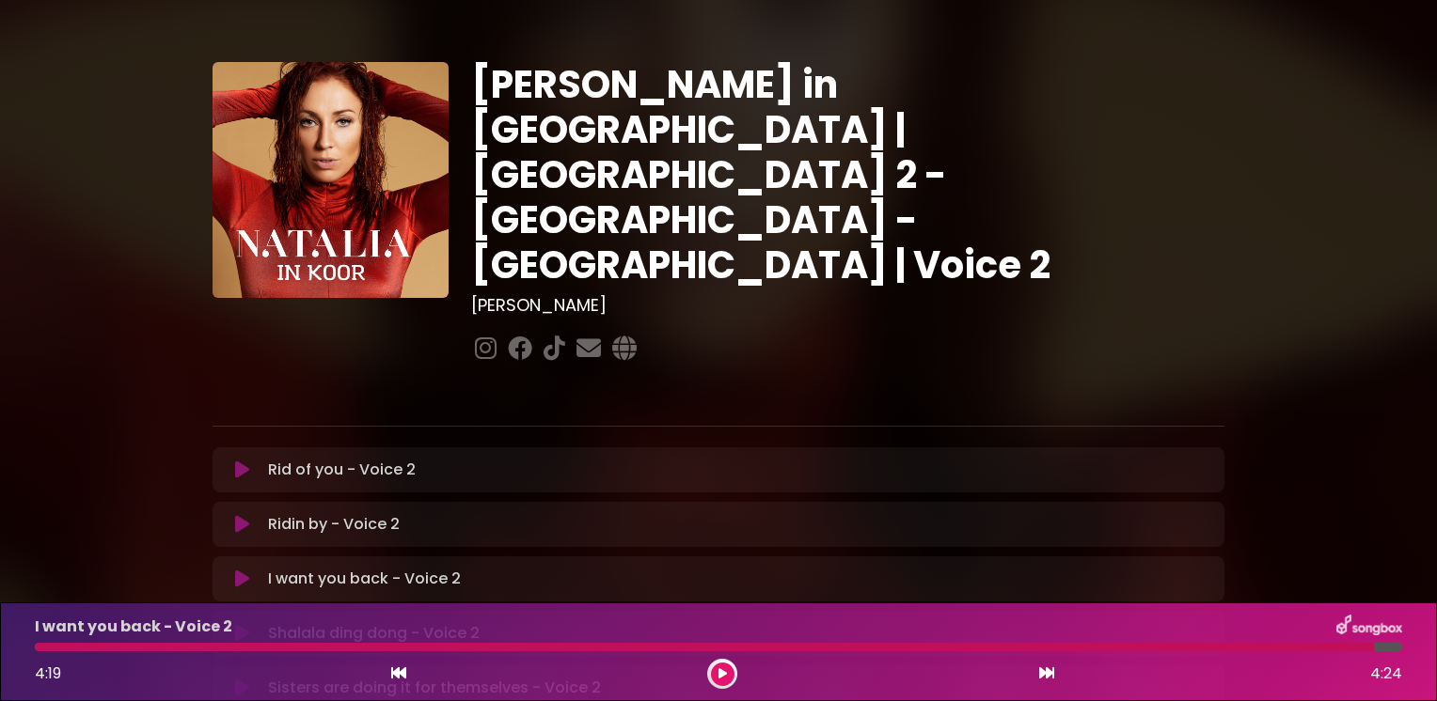
click at [239, 570] on icon at bounding box center [242, 579] width 14 height 19
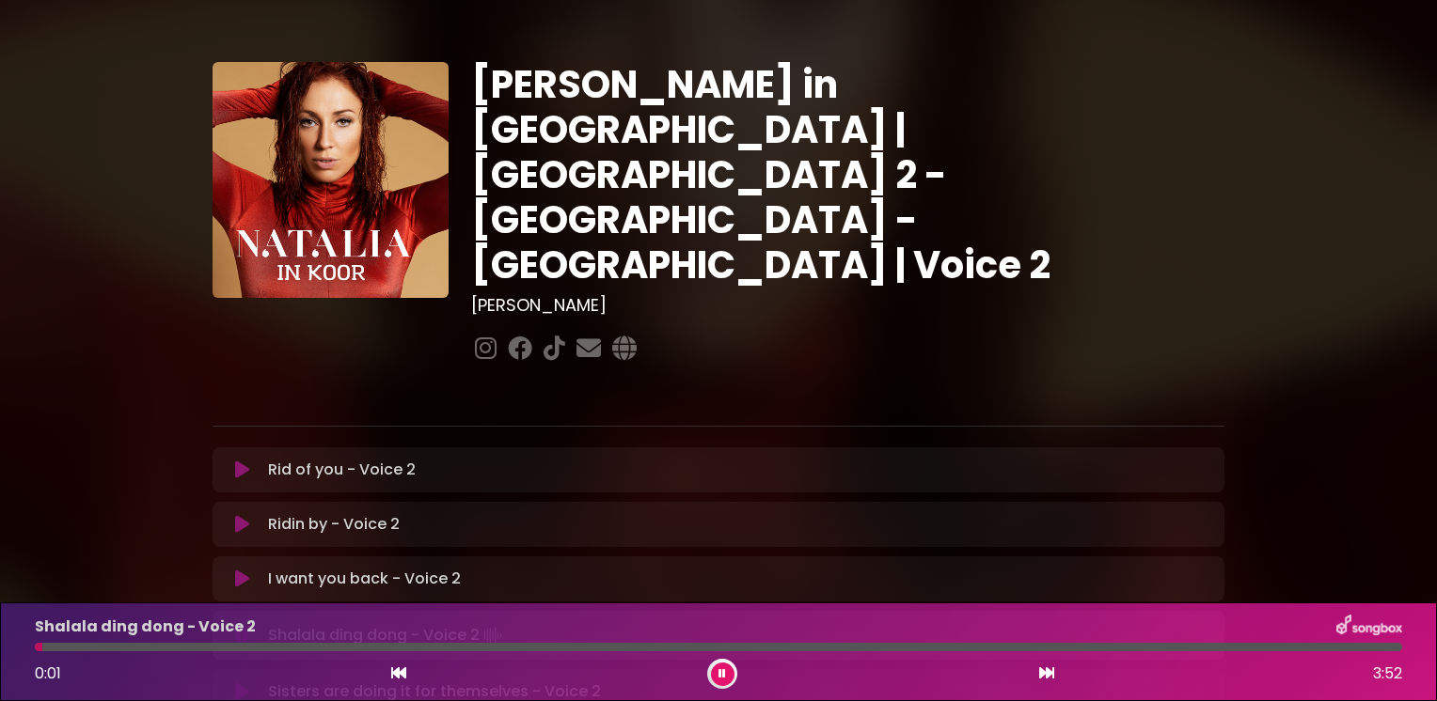
click at [239, 570] on icon at bounding box center [242, 579] width 14 height 19
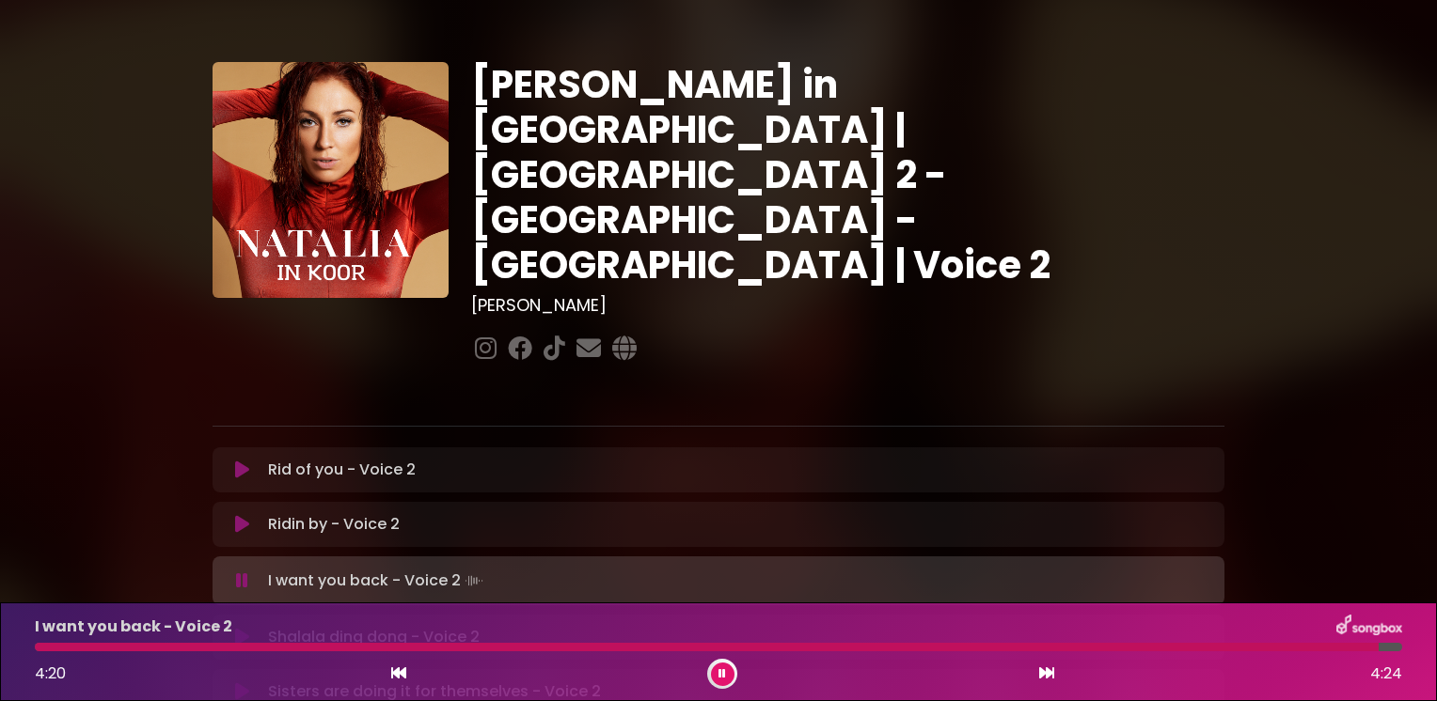
click at [241, 572] on icon at bounding box center [242, 581] width 12 height 19
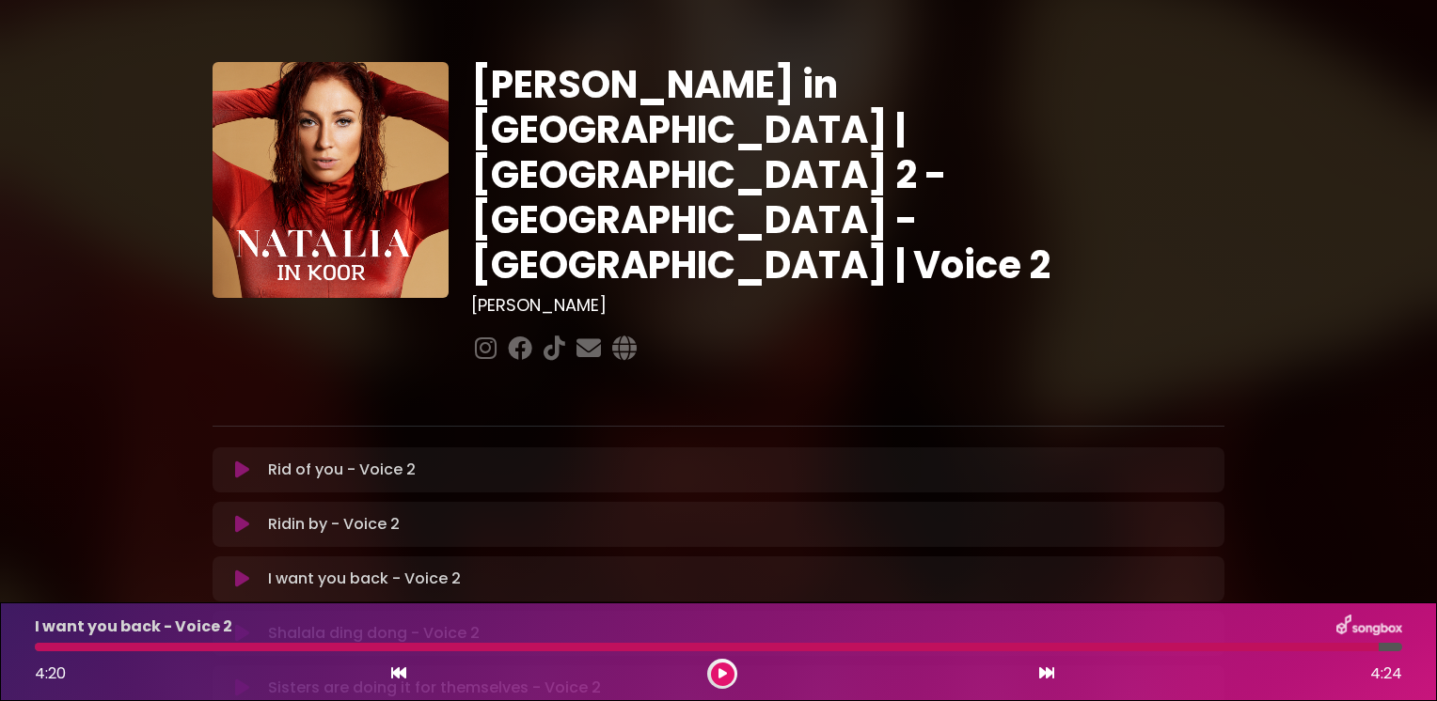
click at [241, 570] on icon at bounding box center [242, 579] width 14 height 19
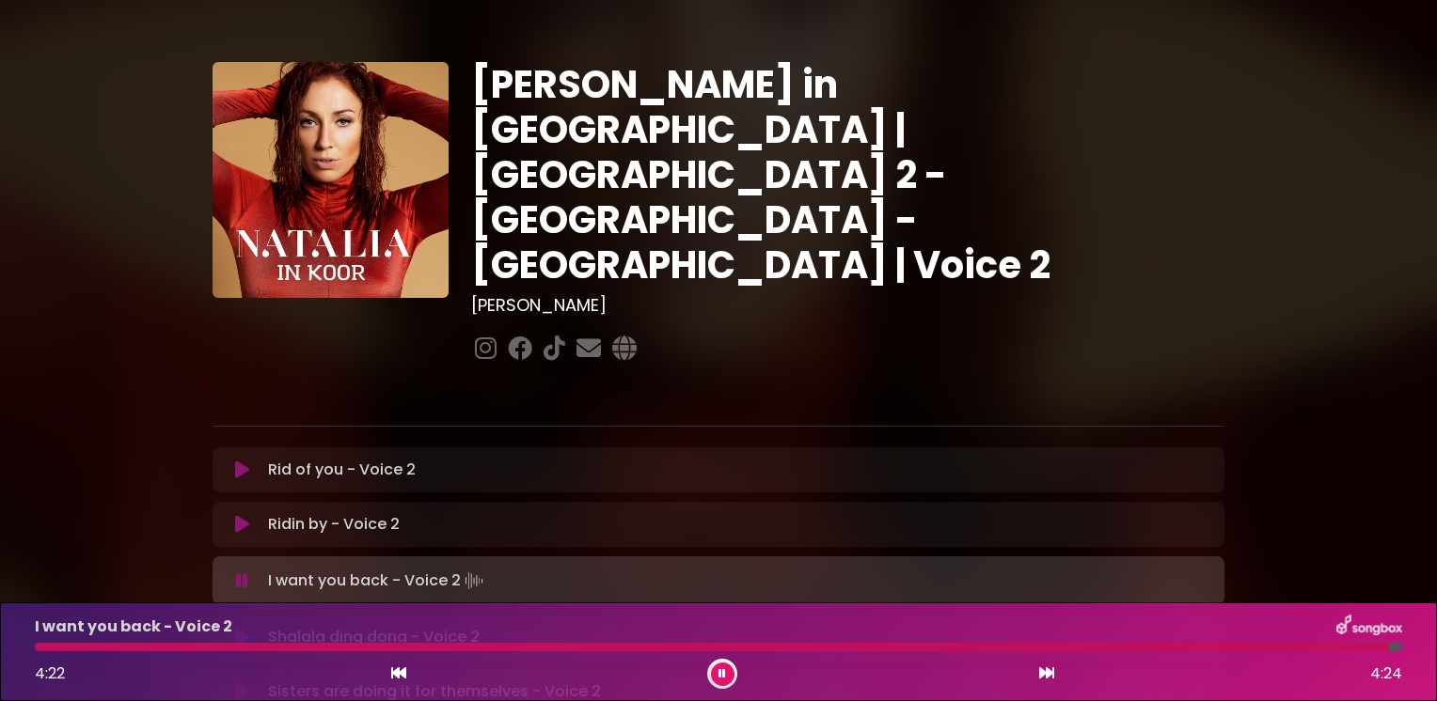
click at [241, 572] on icon at bounding box center [242, 581] width 12 height 19
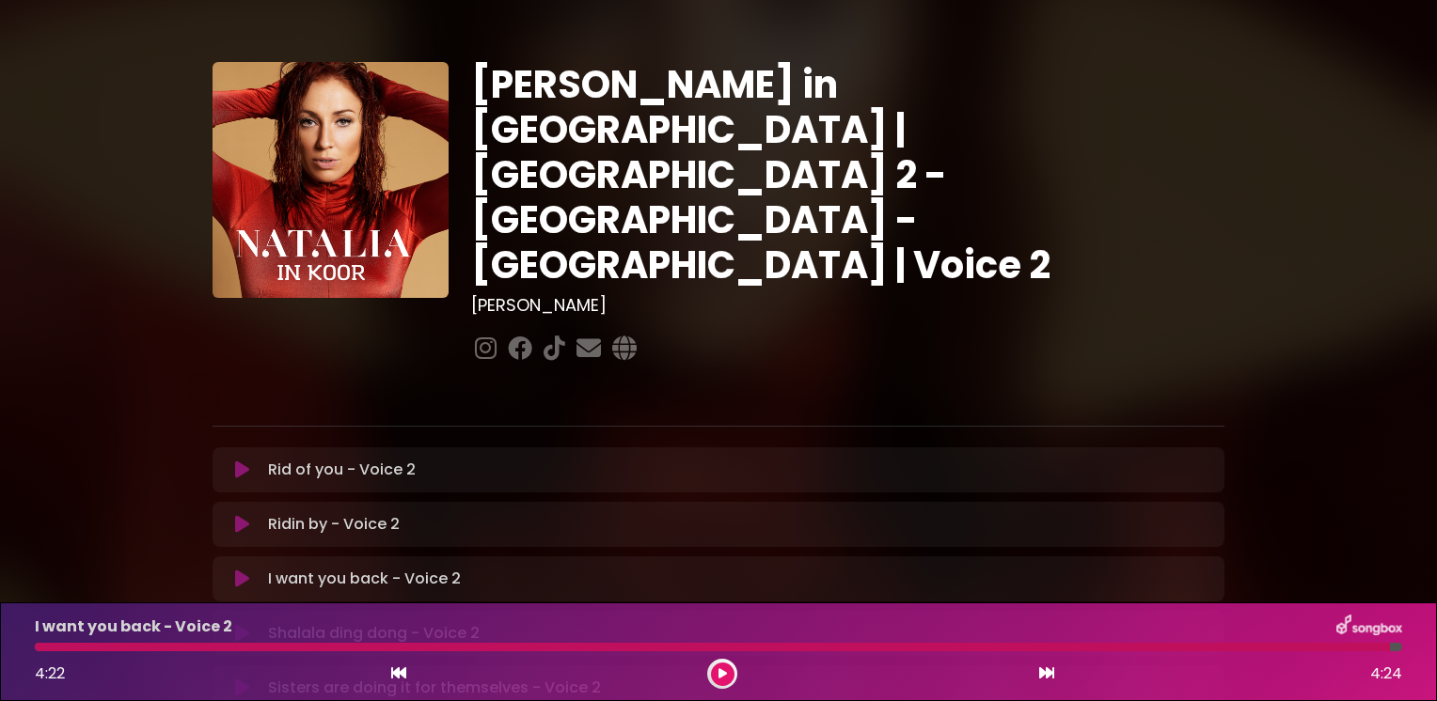
click at [241, 570] on icon at bounding box center [242, 579] width 14 height 19
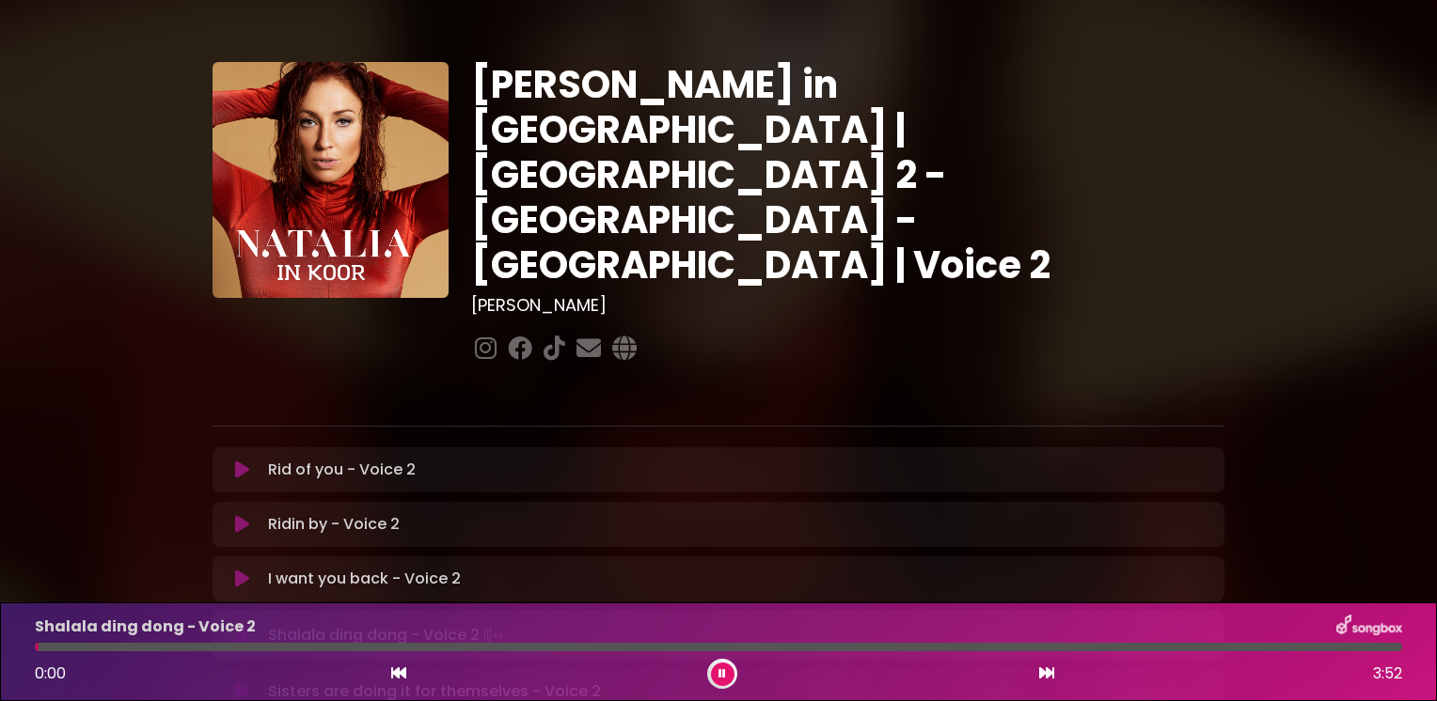
click at [242, 570] on icon at bounding box center [242, 579] width 14 height 19
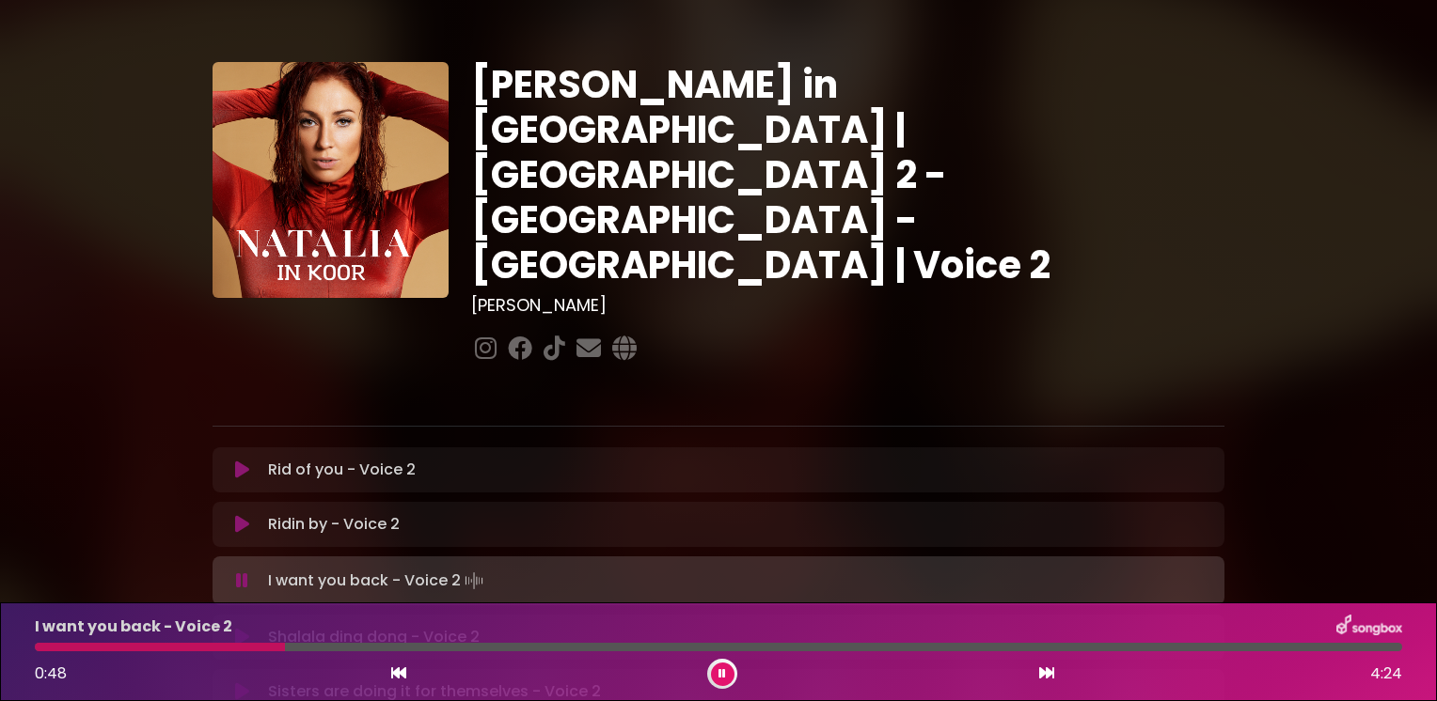
drag, startPoint x: 177, startPoint y: 650, endPoint x: 281, endPoint y: 653, distance: 104.4
click at [281, 653] on div "I want you back - Voice 2 0:48 4:24" at bounding box center [719, 652] width 1390 height 74
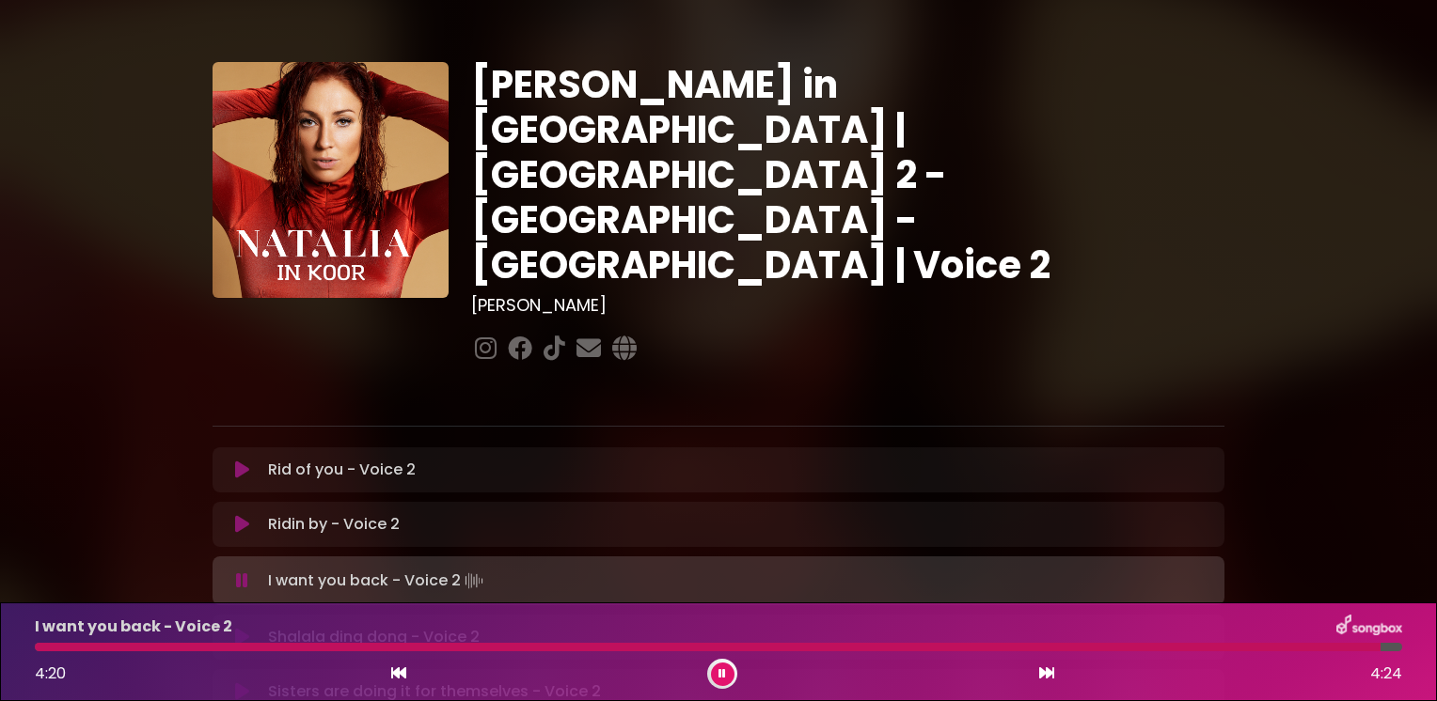
click at [238, 628] on icon at bounding box center [242, 637] width 14 height 19
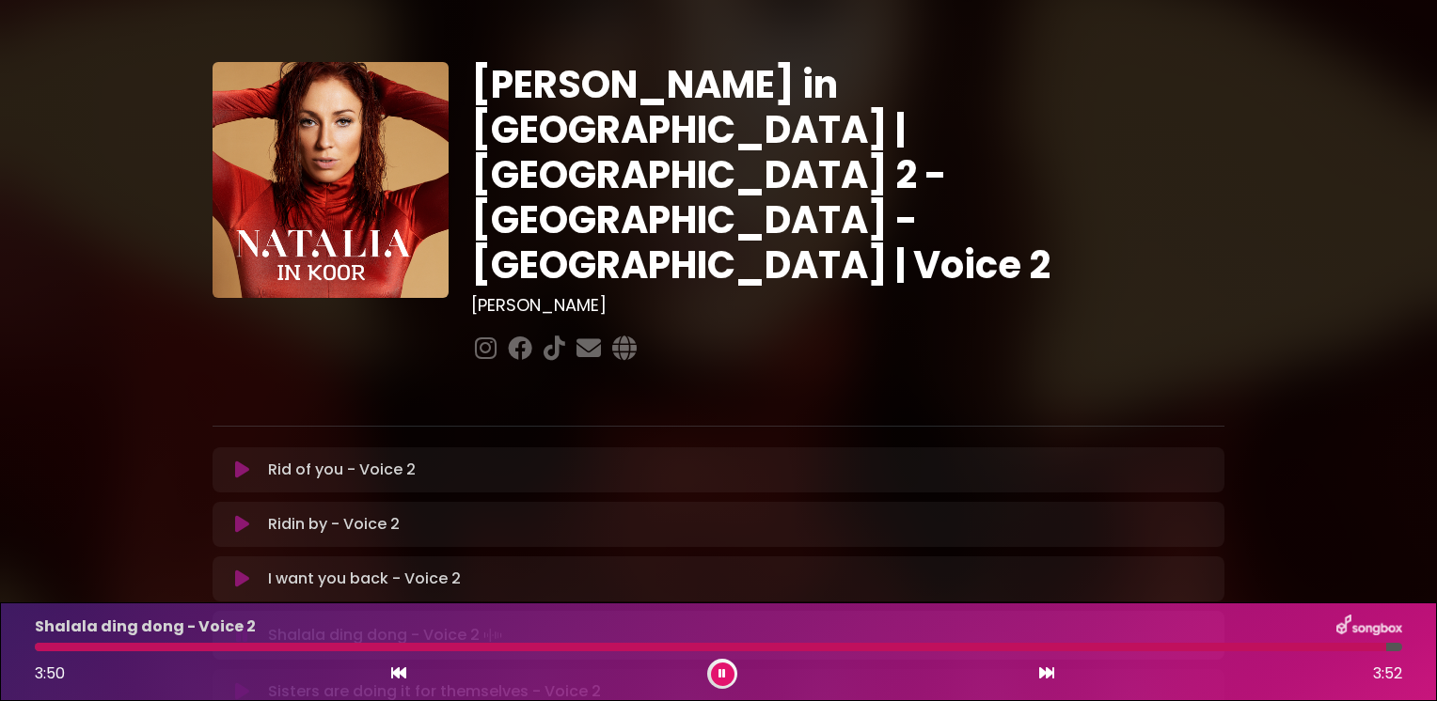
click at [240, 626] on icon at bounding box center [242, 635] width 12 height 19
click at [237, 624] on icon at bounding box center [242, 633] width 14 height 19
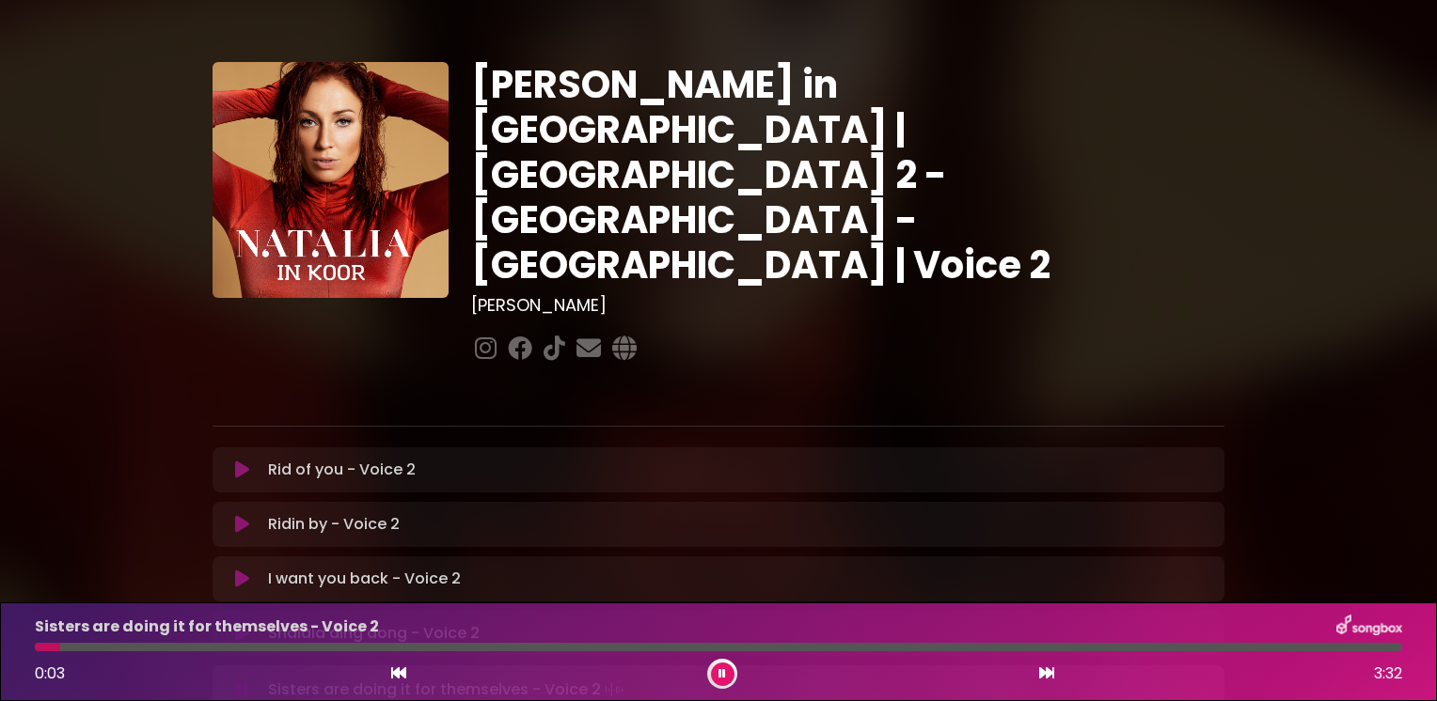
click at [237, 624] on icon at bounding box center [242, 633] width 14 height 19
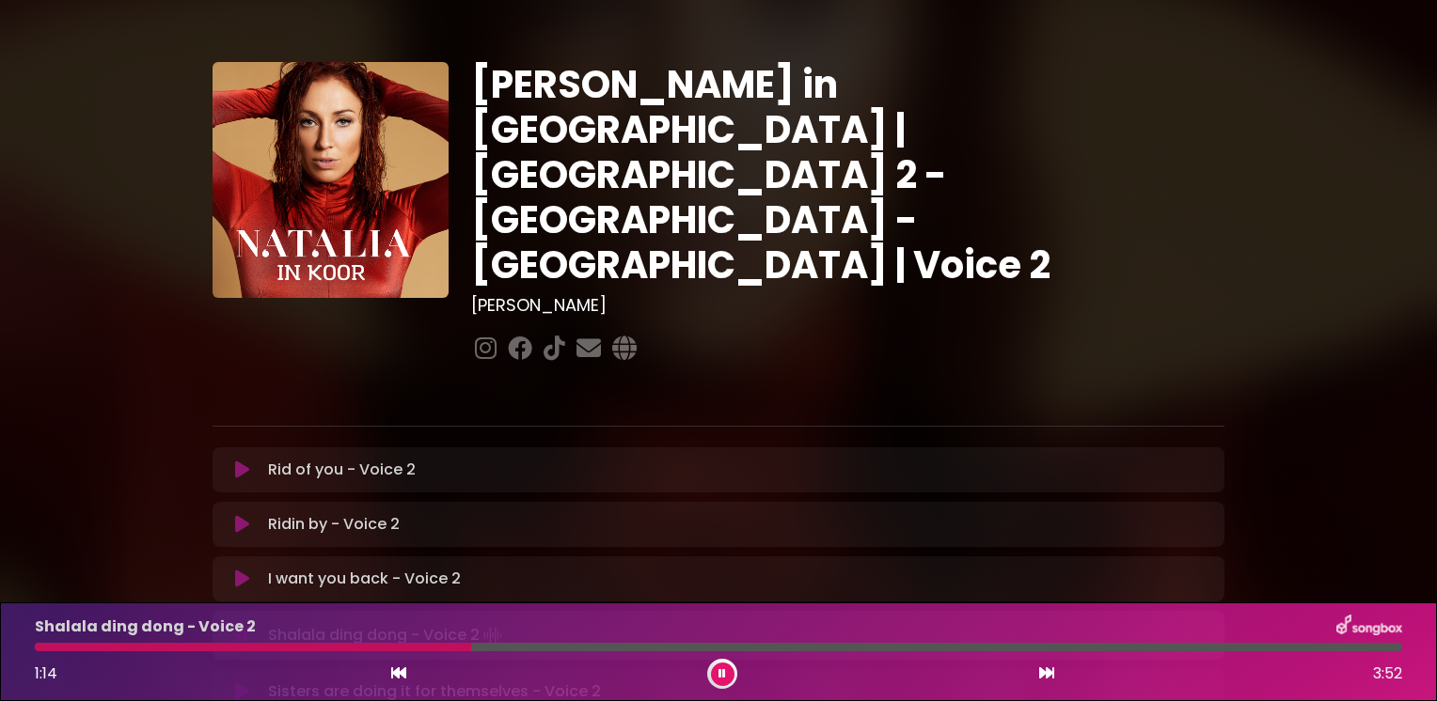
click at [599, 611] on div "Shalala ding dong - Voice 2 Loading Track... Name" at bounding box center [718, 635] width 1012 height 49
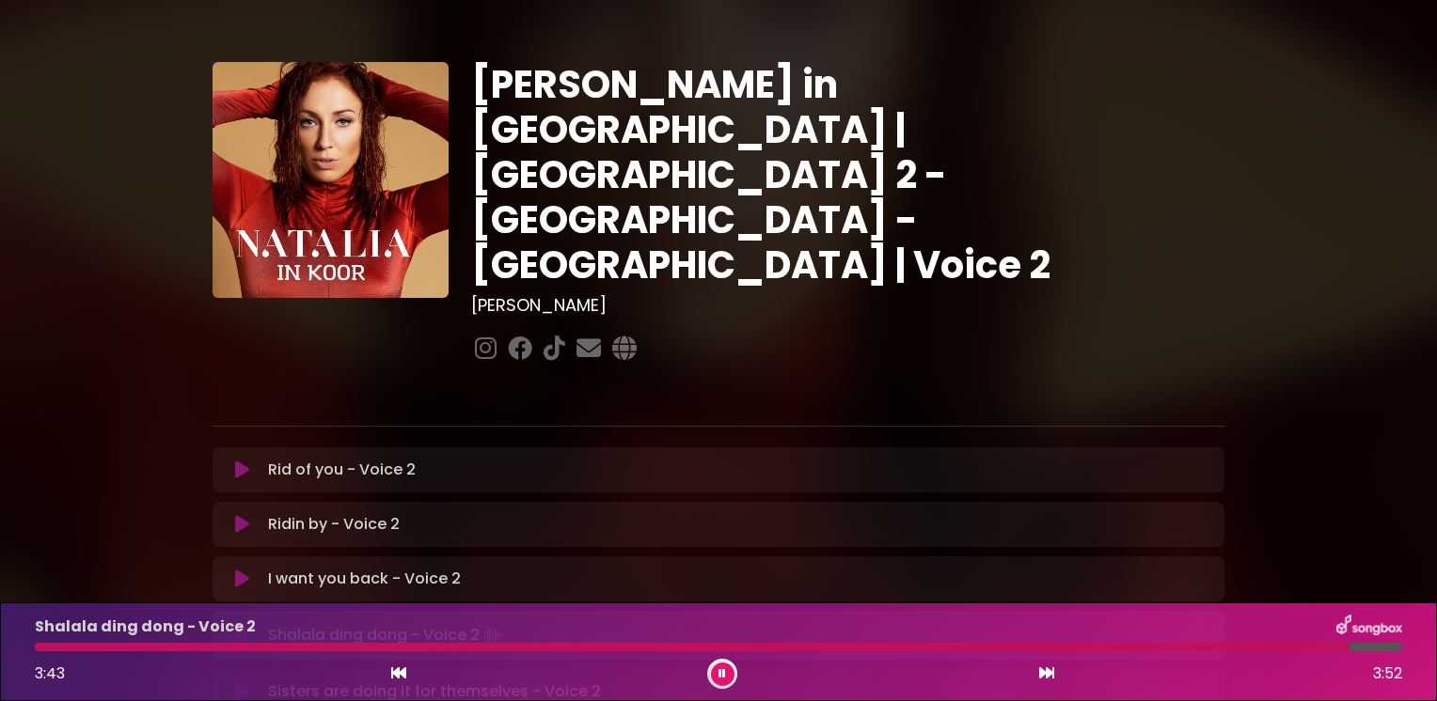
scroll to position [100, 0]
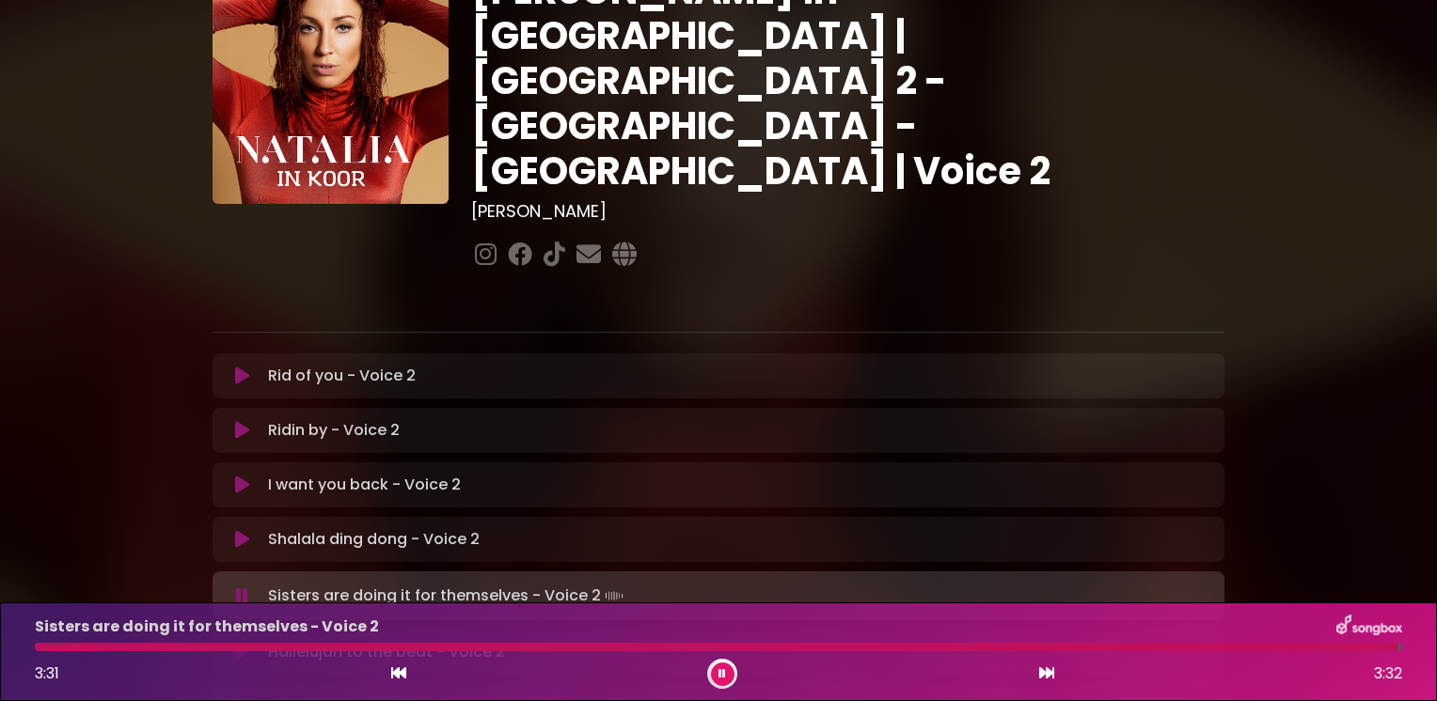
click at [236, 587] on icon at bounding box center [242, 596] width 12 height 19
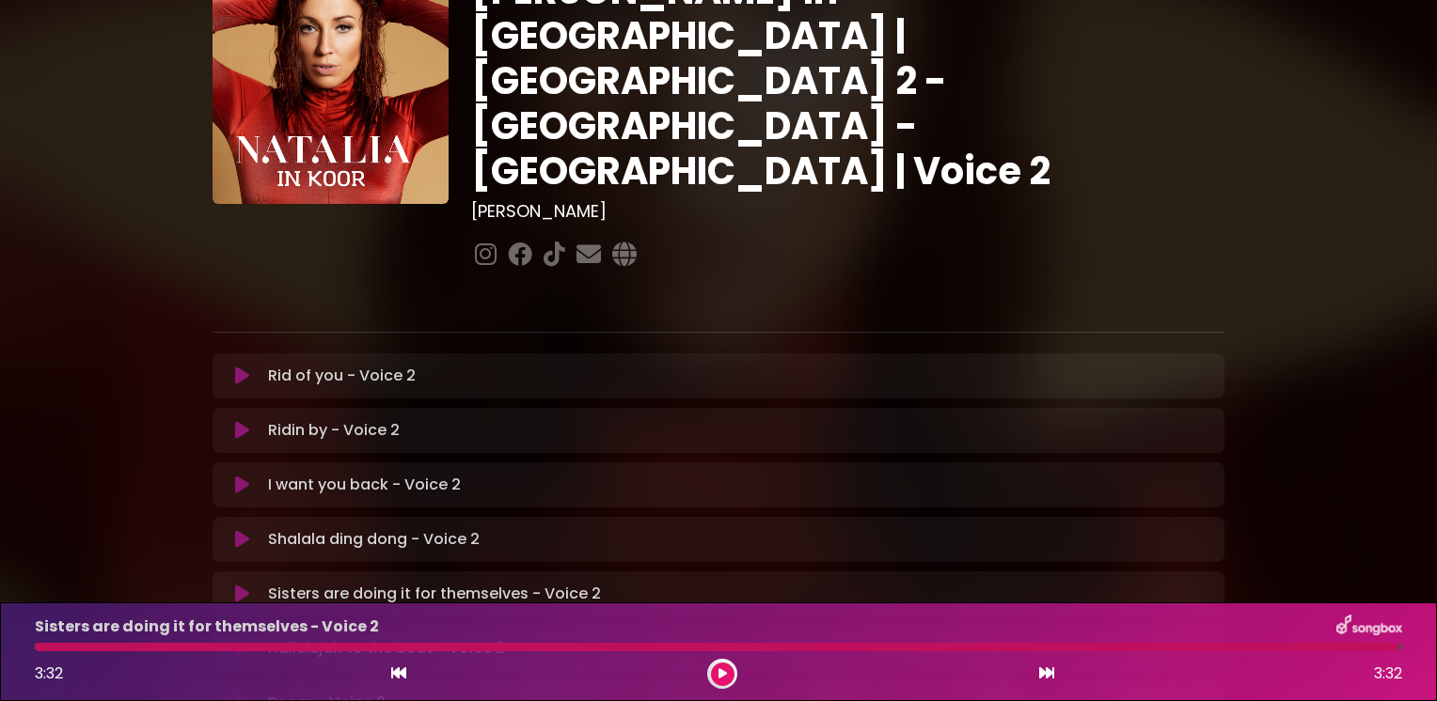
click at [237, 367] on icon at bounding box center [242, 376] width 14 height 19
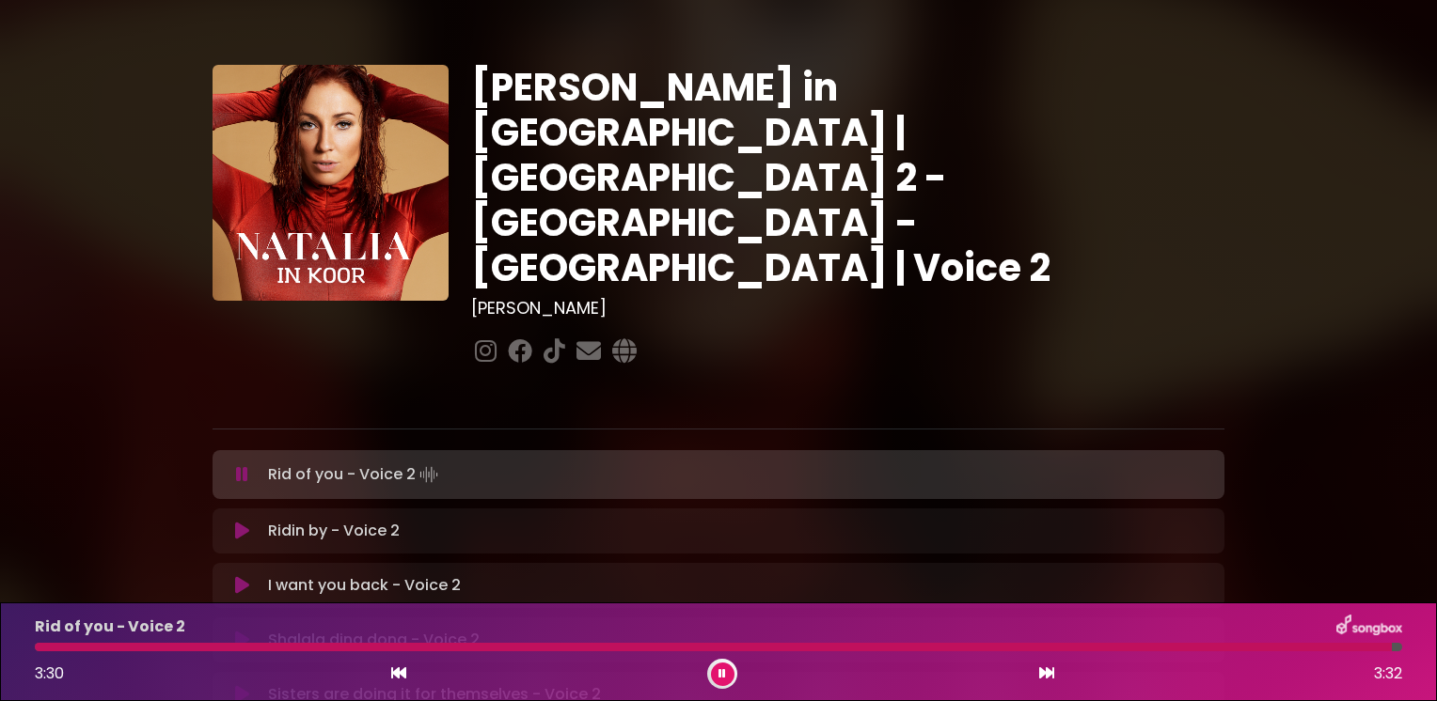
scroll to position [0, 0]
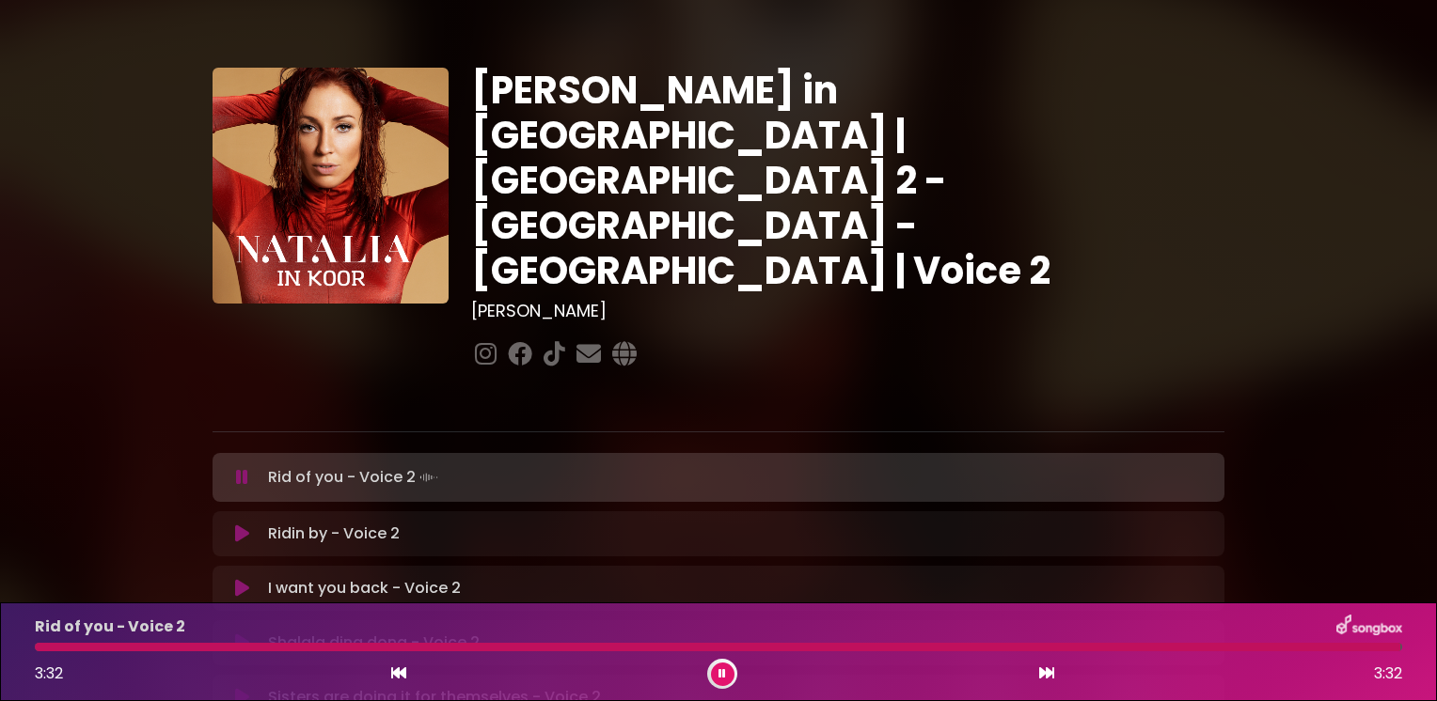
click at [236, 468] on icon at bounding box center [242, 477] width 12 height 19
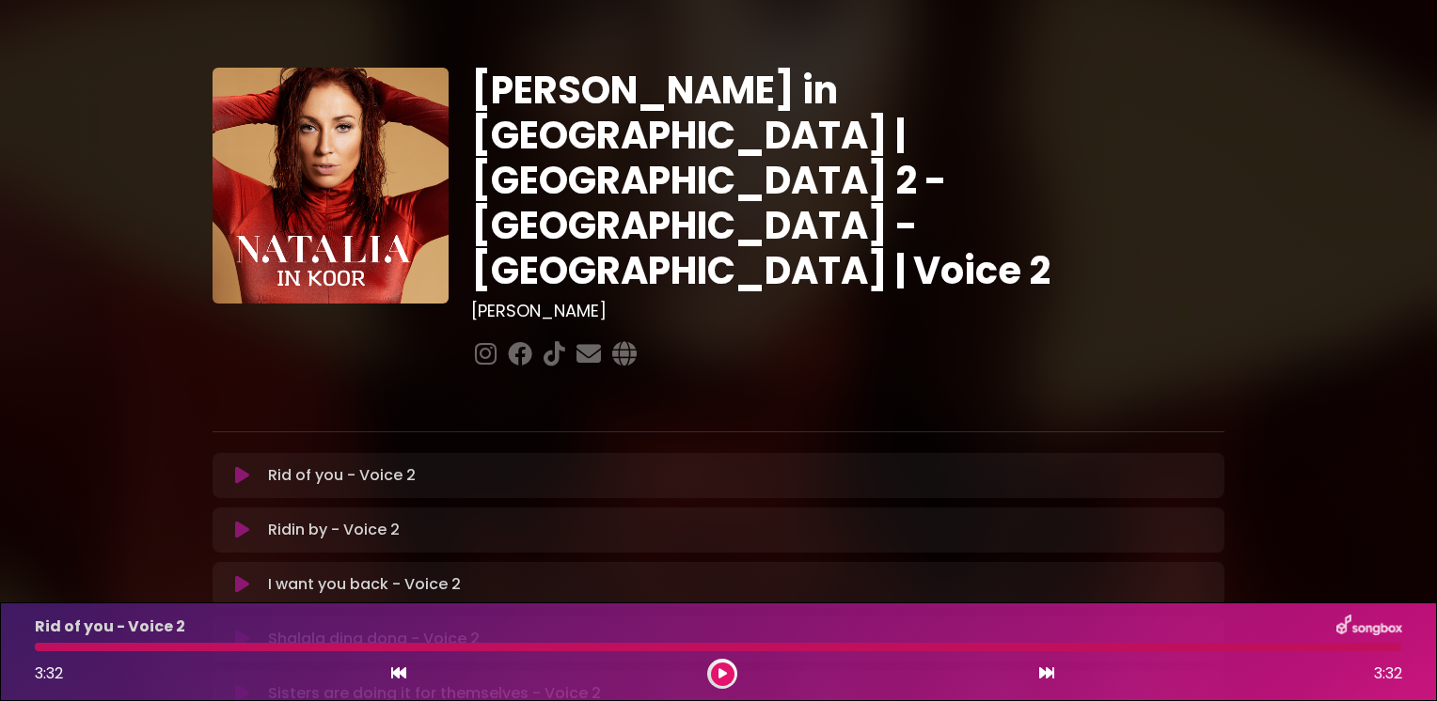
click at [243, 466] on icon at bounding box center [242, 475] width 14 height 19
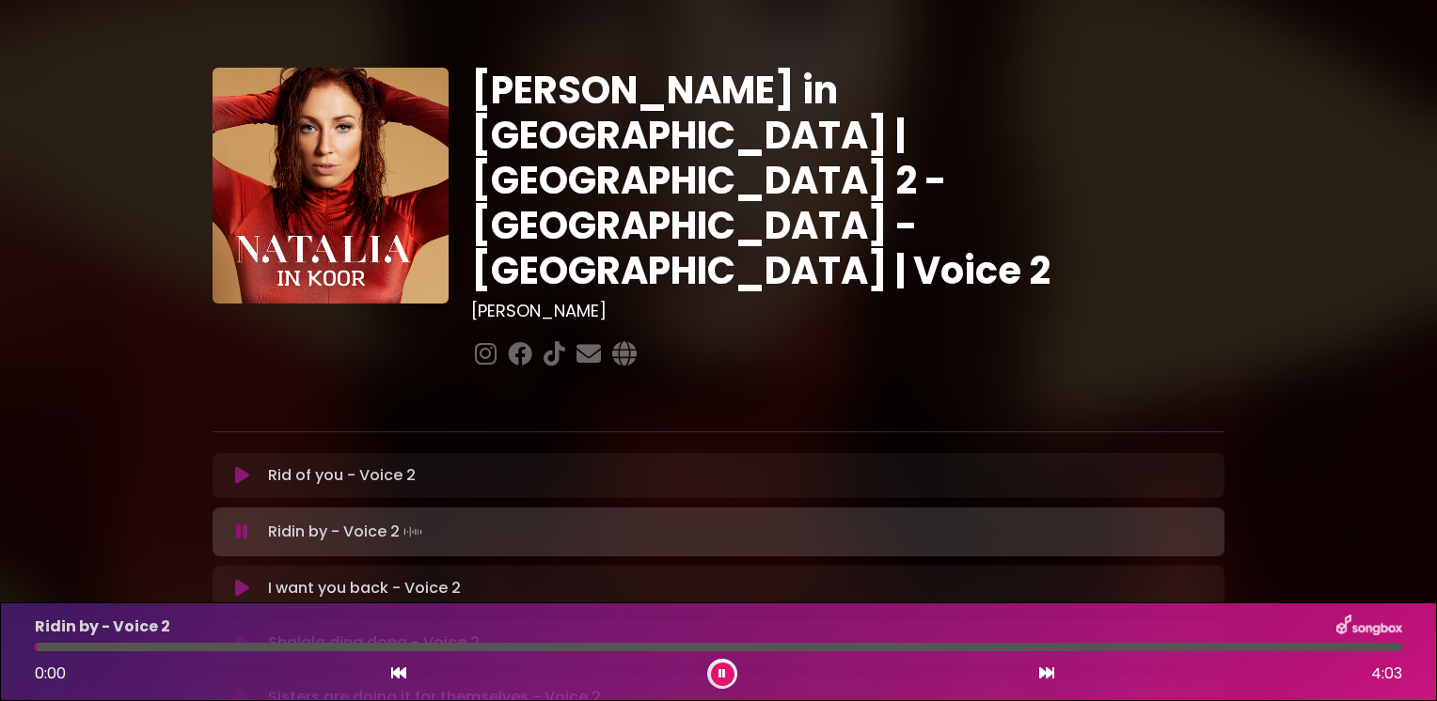
click at [243, 466] on icon at bounding box center [242, 475] width 14 height 19
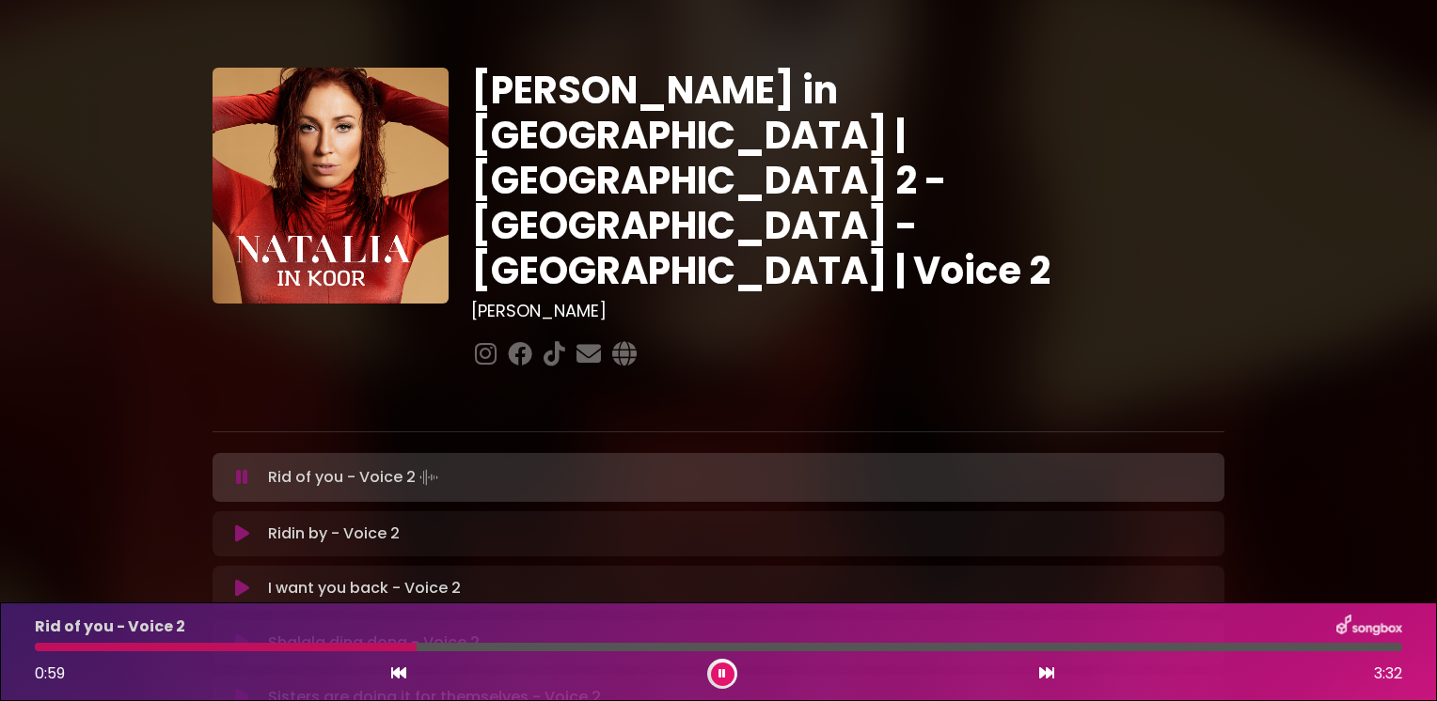
drag, startPoint x: 605, startPoint y: 651, endPoint x: 411, endPoint y: 652, distance: 194.6
click at [411, 652] on div "Rid of you - Voice 2 0:59 3:32" at bounding box center [719, 652] width 1390 height 74
drag, startPoint x: 596, startPoint y: 647, endPoint x: 426, endPoint y: 645, distance: 170.2
click at [426, 645] on div at bounding box center [232, 647] width 395 height 8
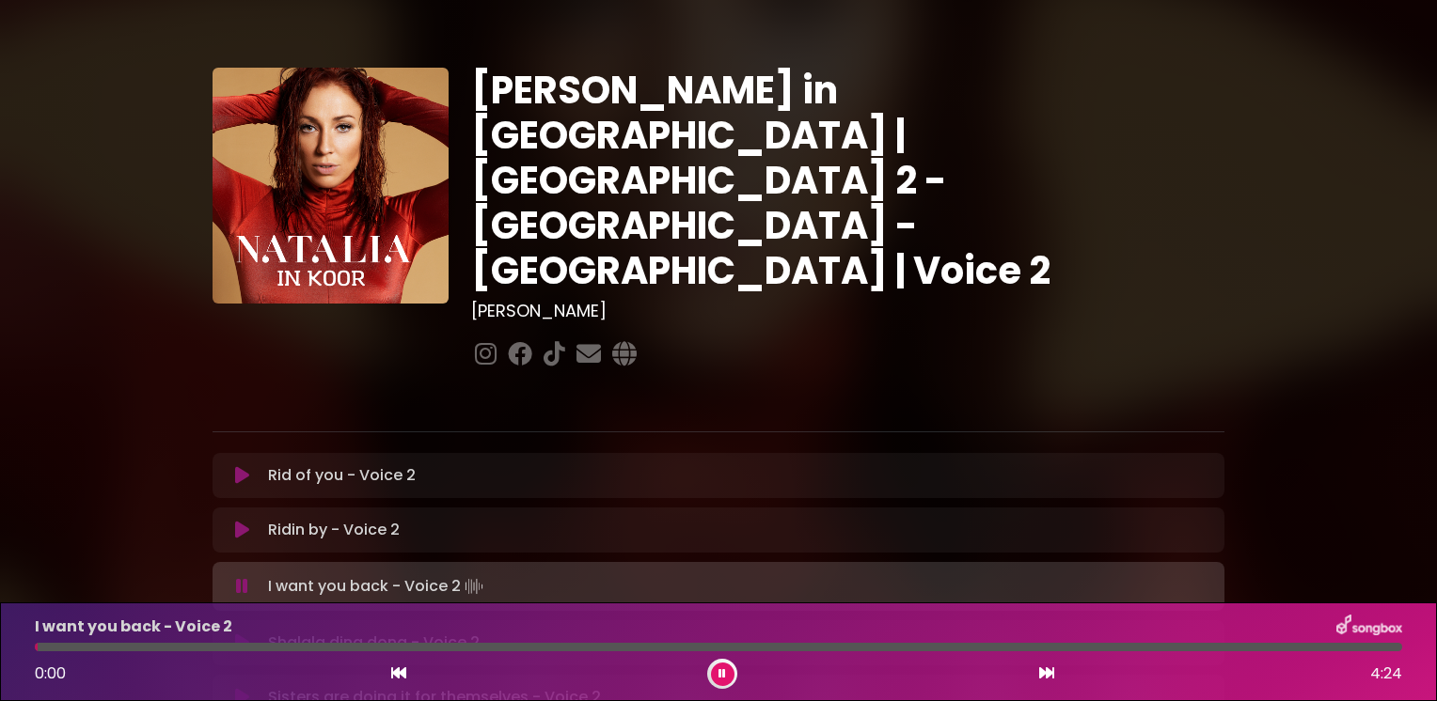
click at [241, 577] on icon at bounding box center [242, 586] width 12 height 19
